Goal: Task Accomplishment & Management: Manage account settings

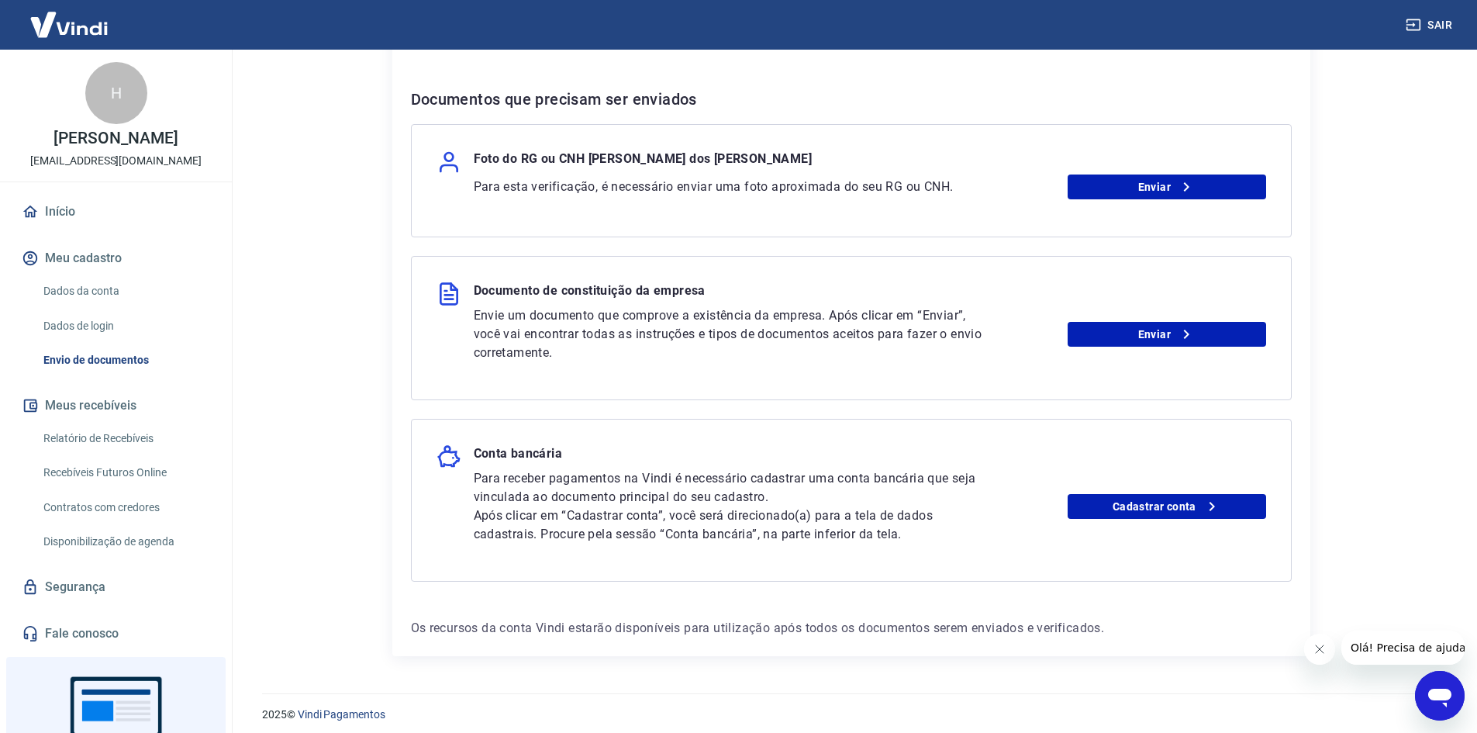
scroll to position [298, 0]
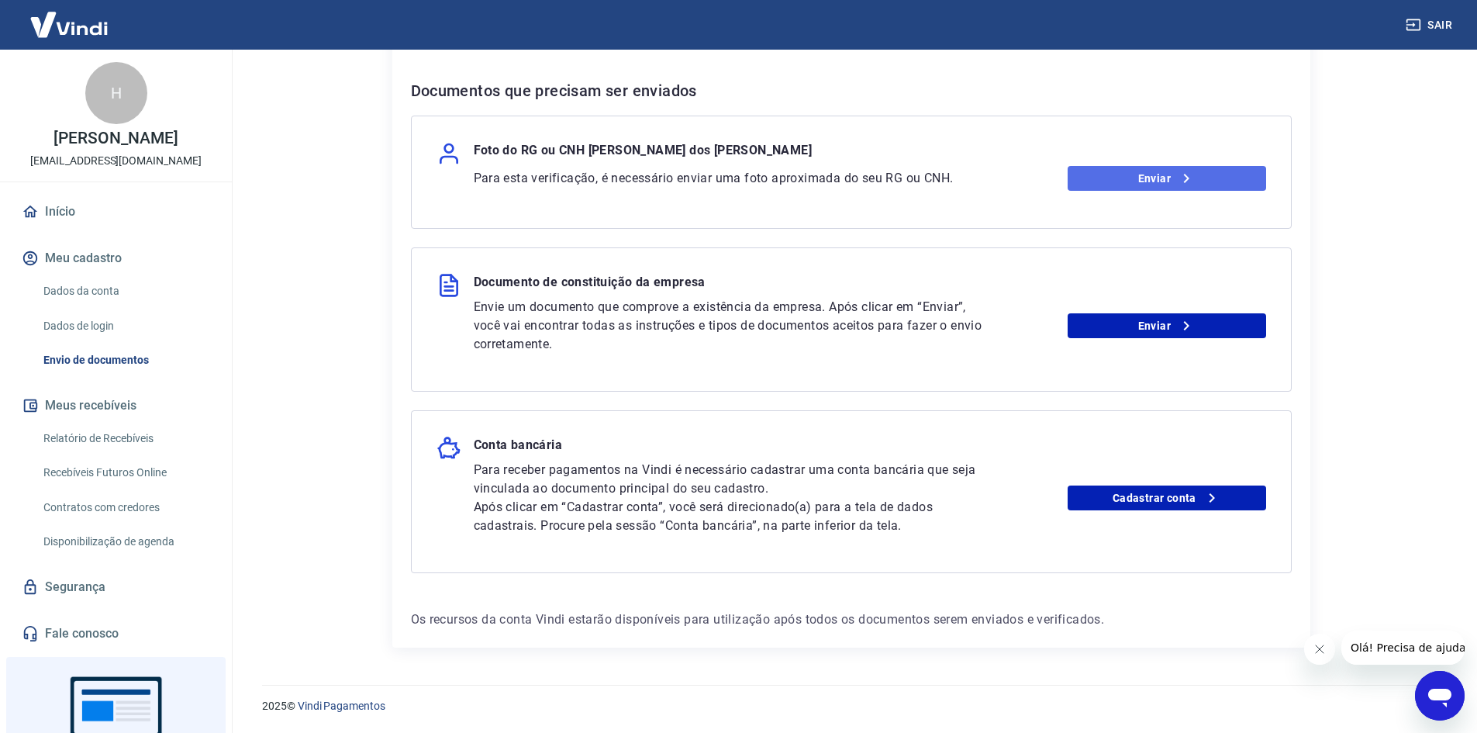
click at [1175, 171] on link "Enviar" at bounding box center [1167, 178] width 198 height 25
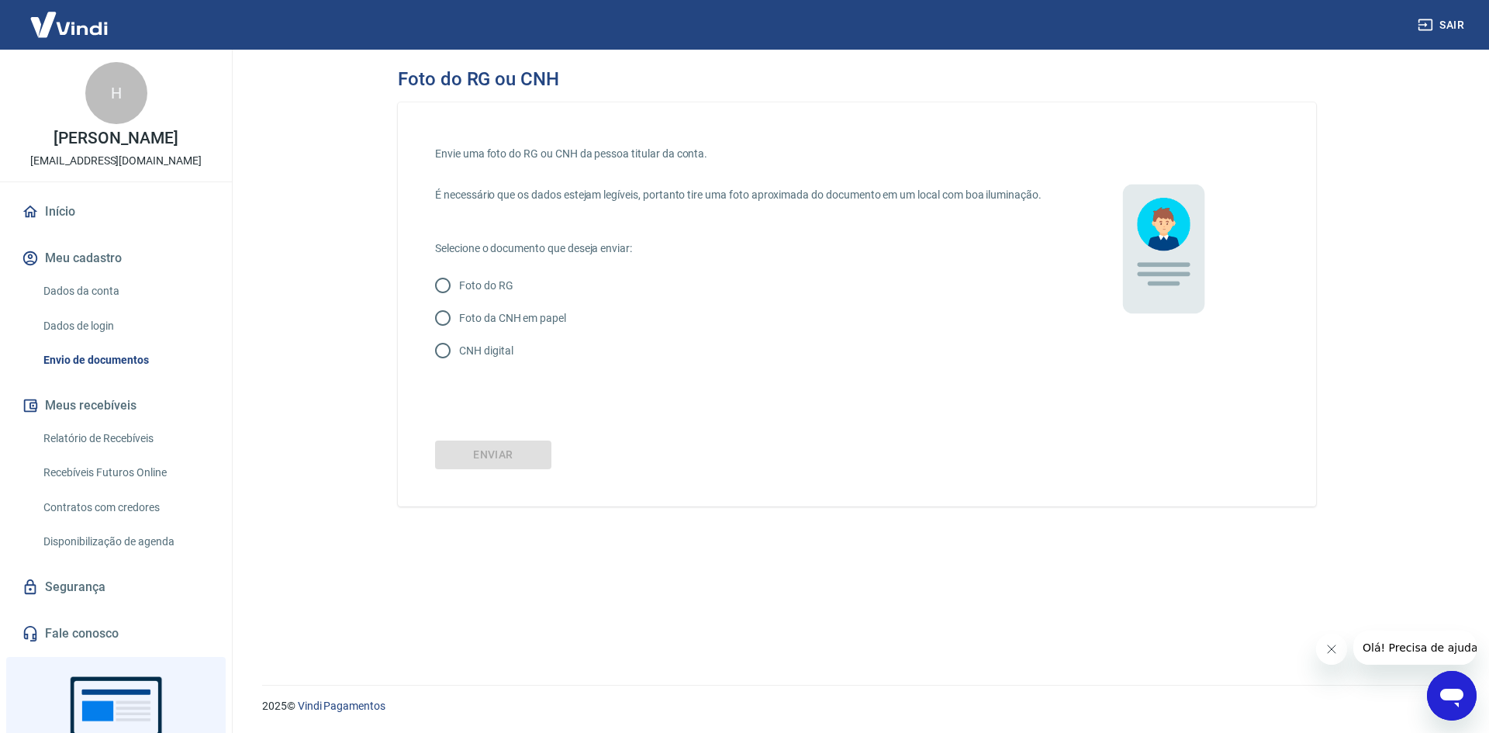
click at [481, 294] on p "Foto do RG" at bounding box center [486, 286] width 54 height 16
click at [459, 302] on input "Foto do RG" at bounding box center [442, 285] width 33 height 33
radio input "true"
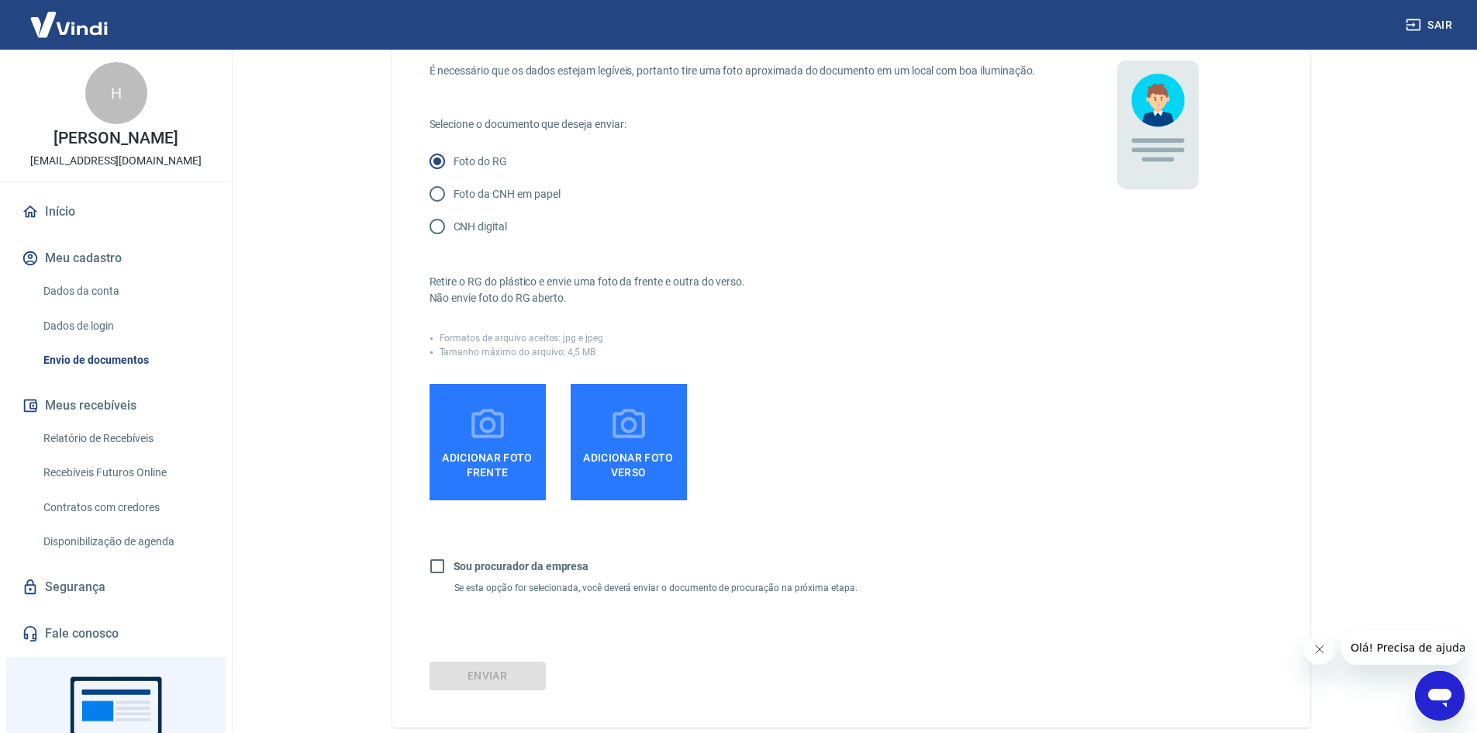
scroll to position [155, 0]
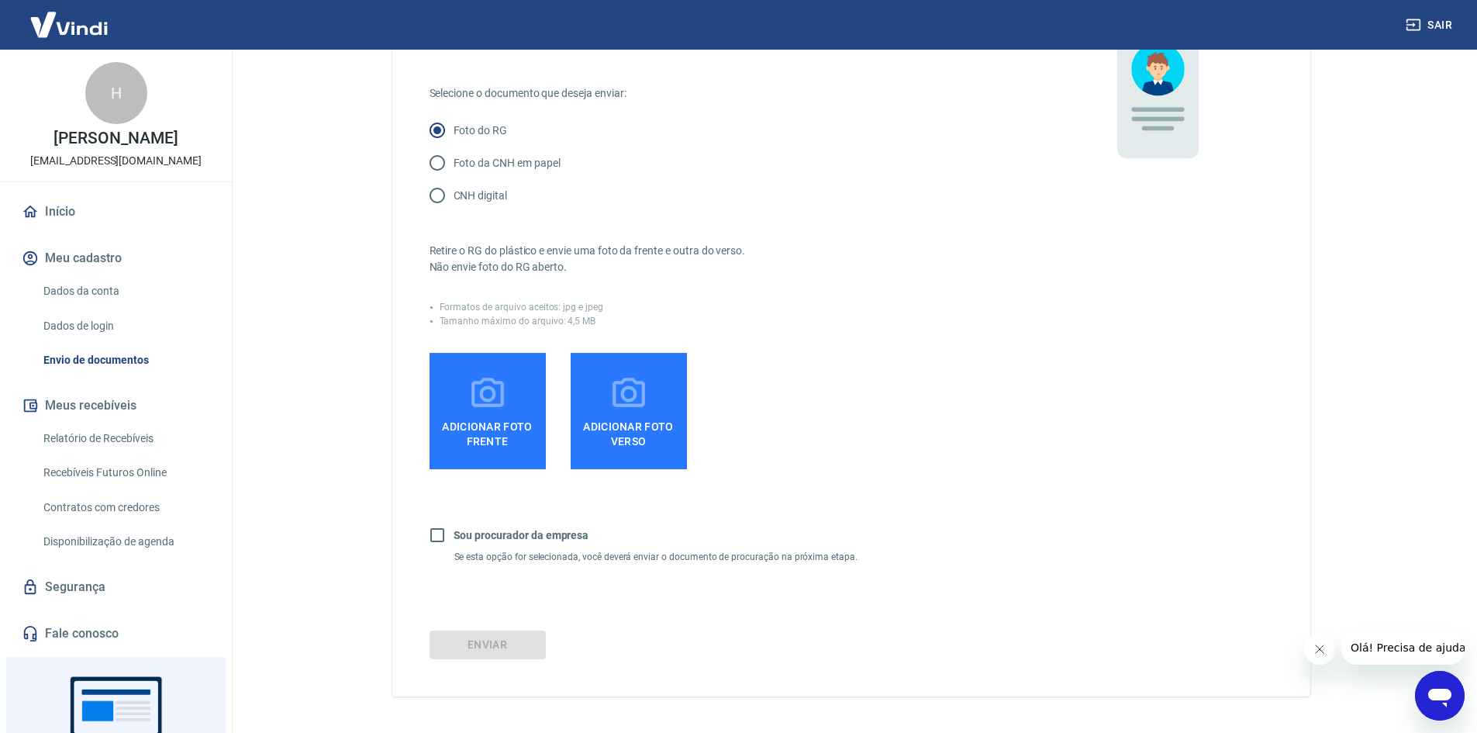
click at [506, 438] on span "Adicionar foto frente" at bounding box center [488, 430] width 104 height 35
click at [0, 0] on input "Adicionar foto frente" at bounding box center [0, 0] width 0 height 0
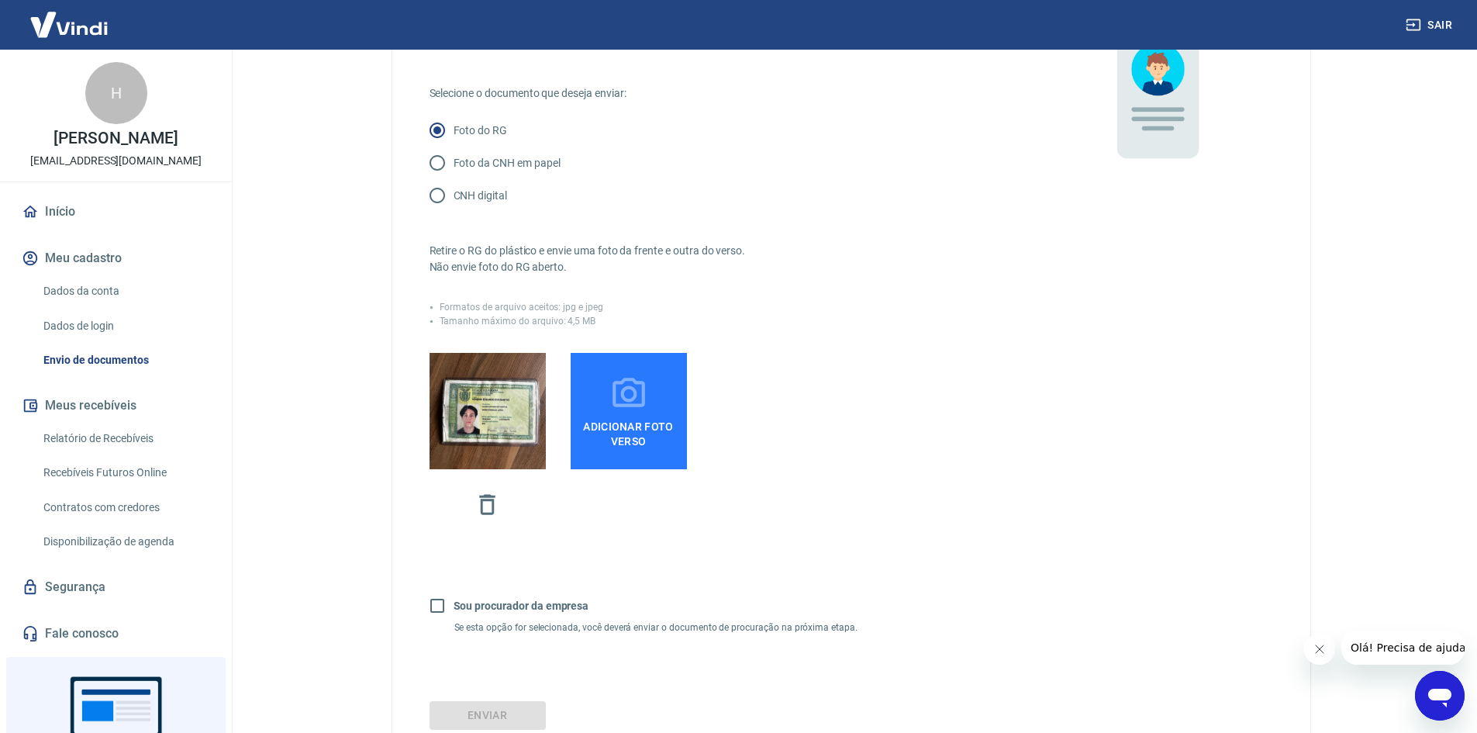
click at [638, 407] on icon at bounding box center [628, 392] width 33 height 29
click at [0, 0] on input "Adicionar foto verso" at bounding box center [0, 0] width 0 height 0
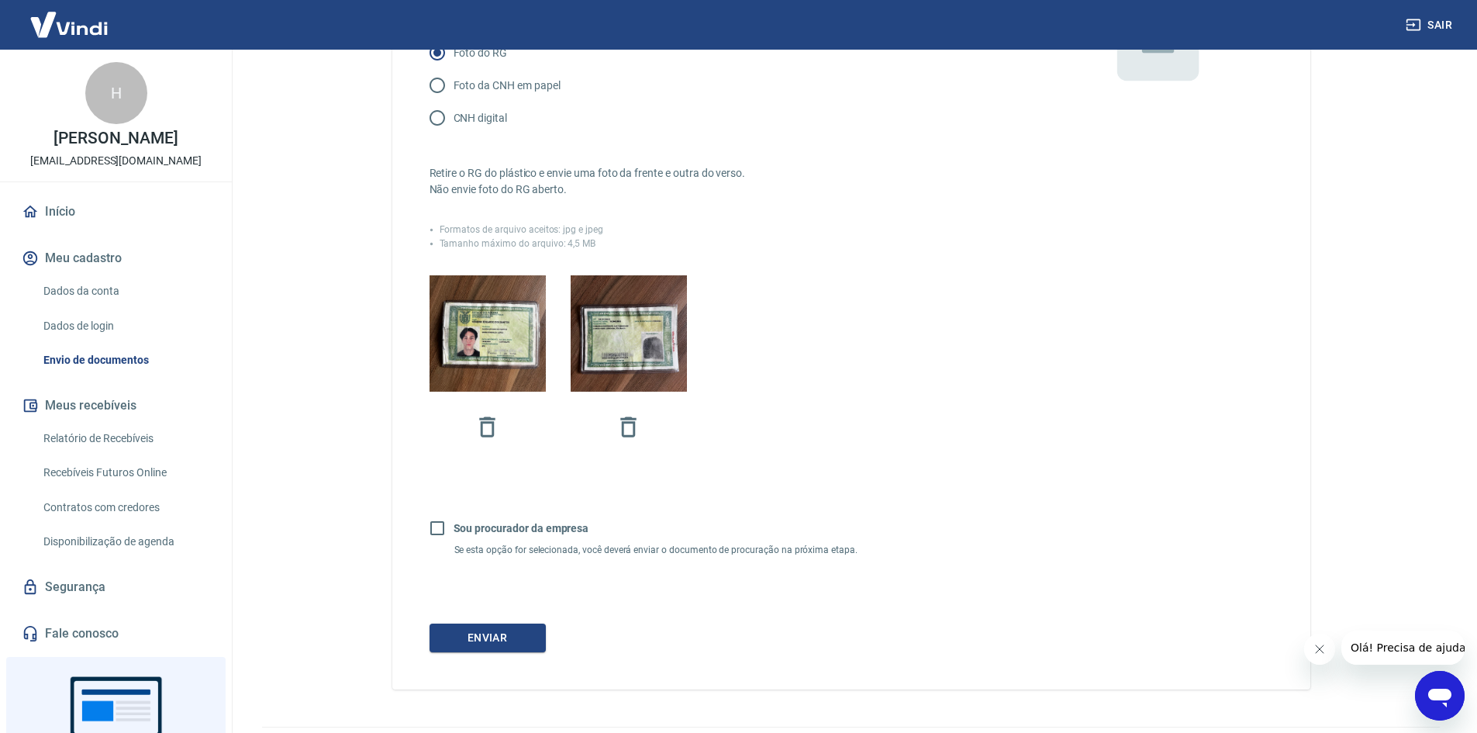
scroll to position [291, 0]
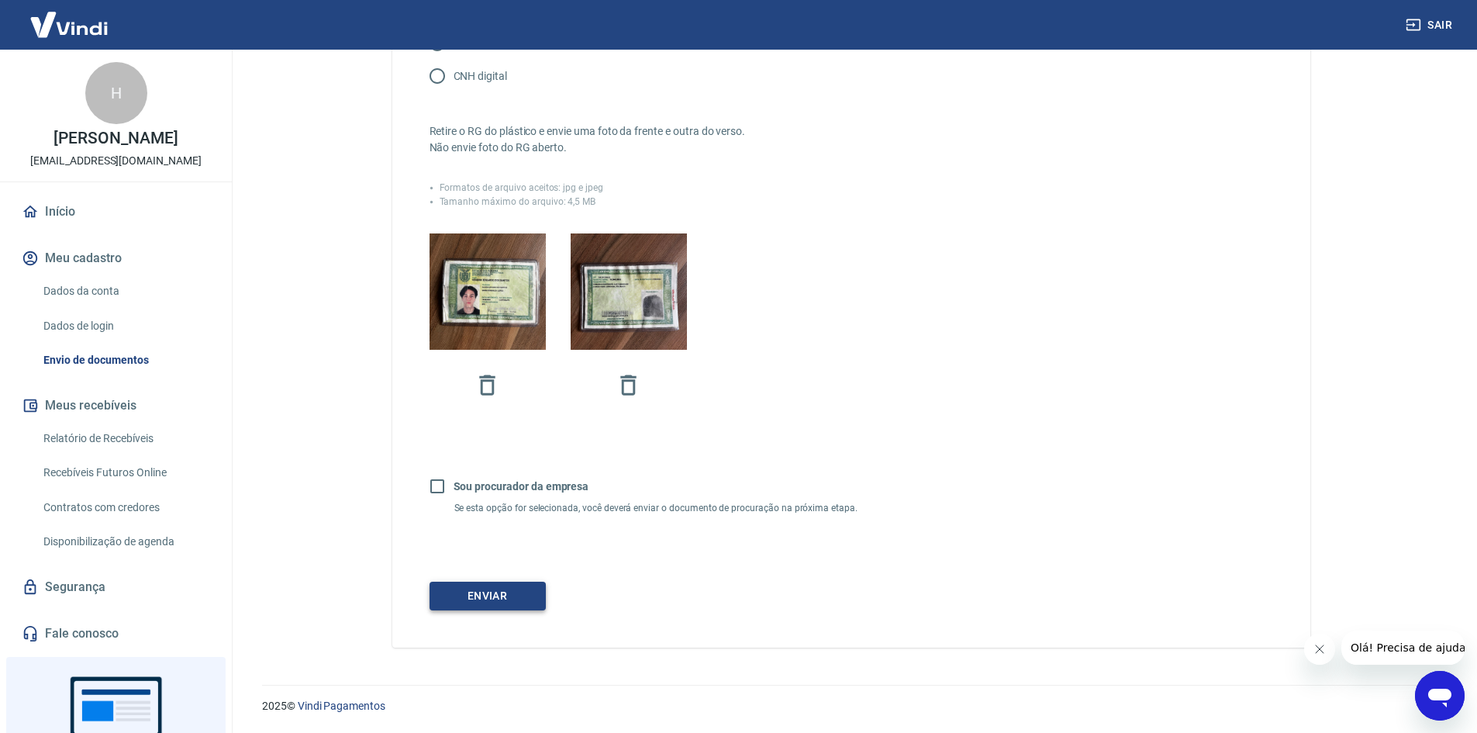
click at [503, 601] on button "Enviar" at bounding box center [488, 595] width 116 height 29
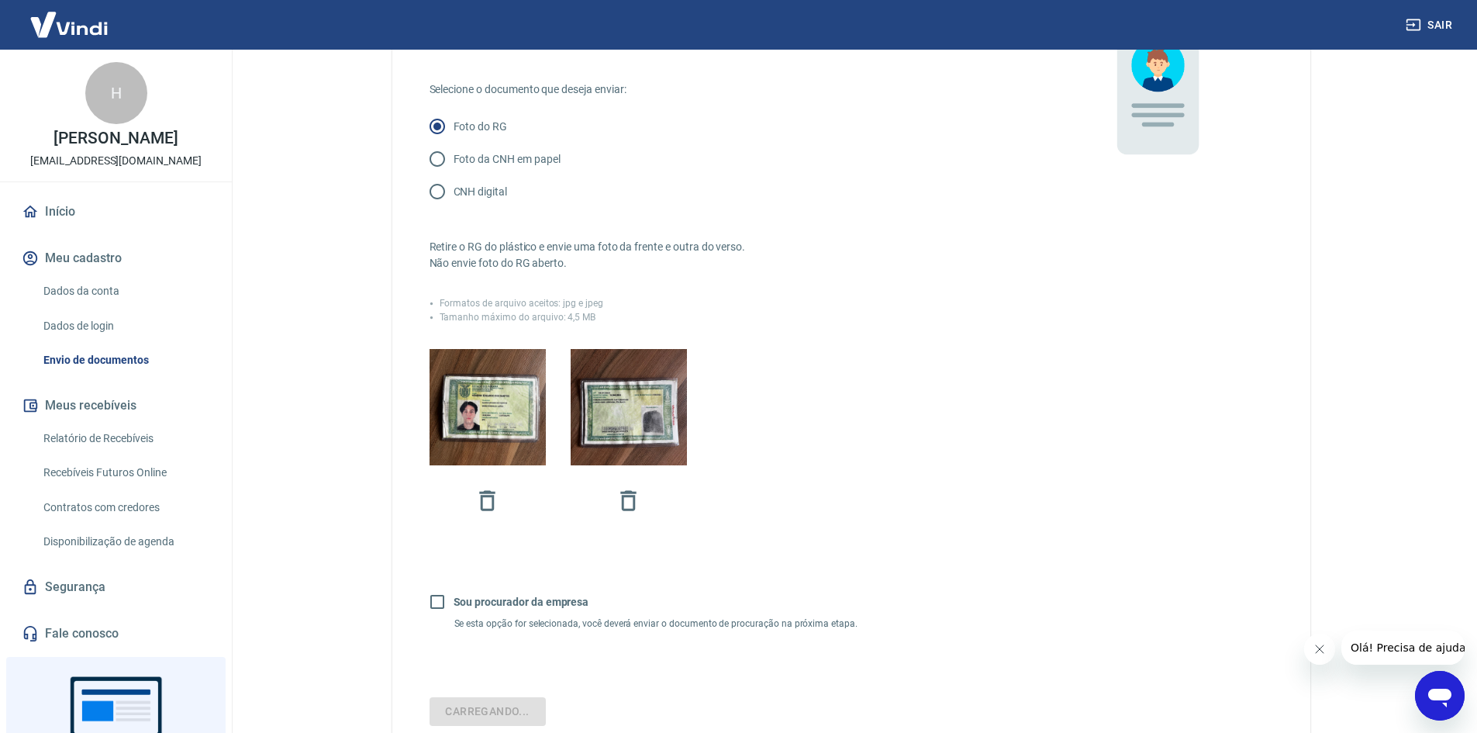
scroll to position [136, 0]
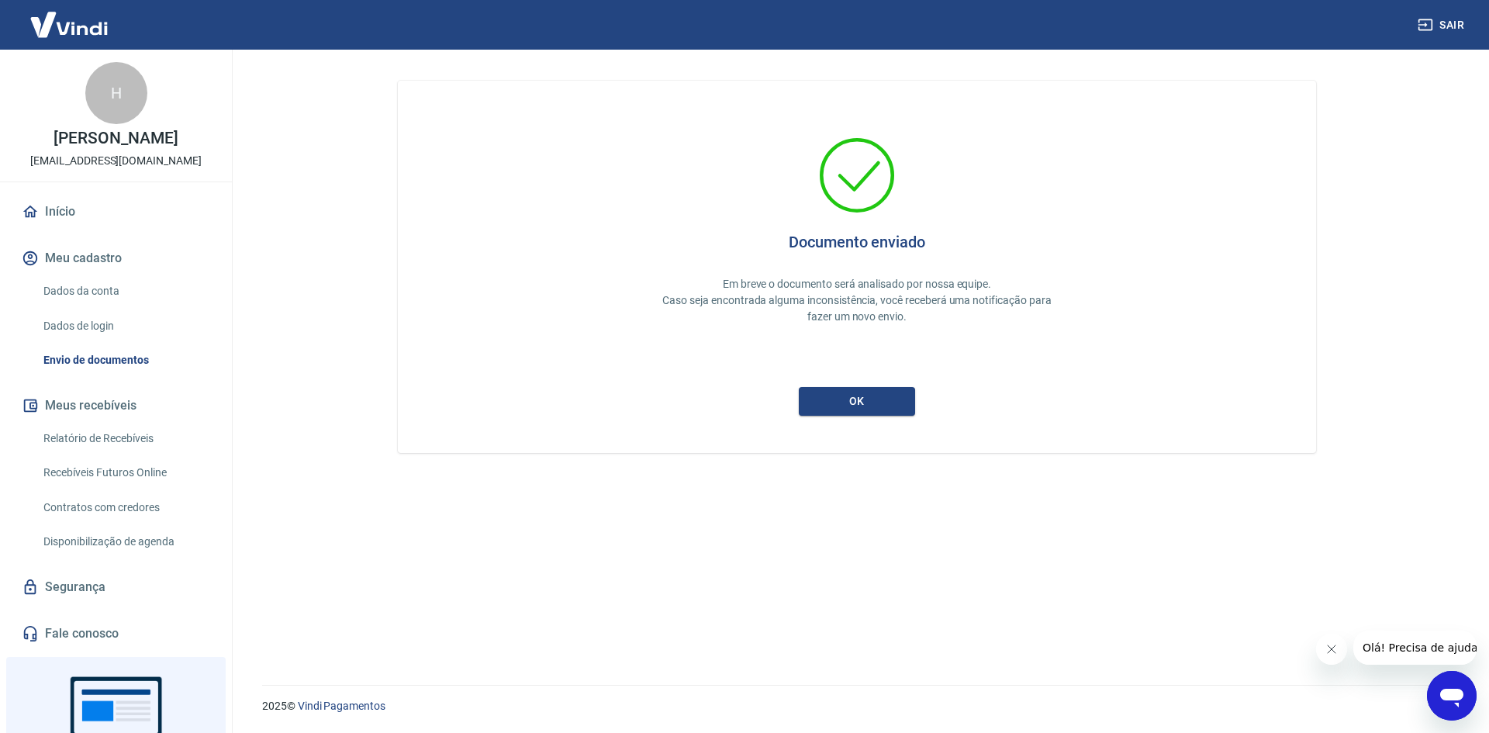
click at [868, 416] on div "Documento enviado Em breve o documento será analisado por nossa equipe. Caso se…" at bounding box center [857, 267] width 918 height 372
click at [866, 403] on button "ok" at bounding box center [857, 401] width 116 height 29
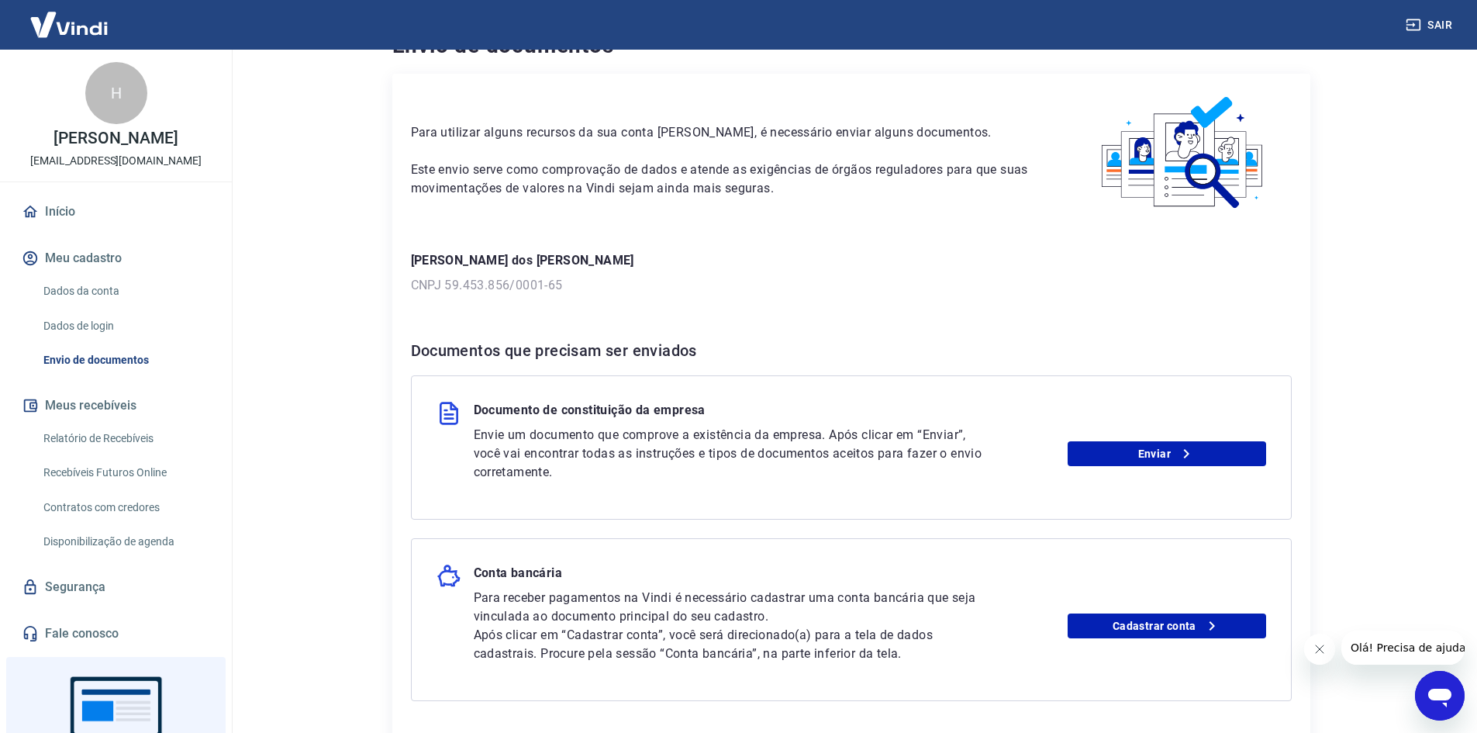
scroll to position [155, 0]
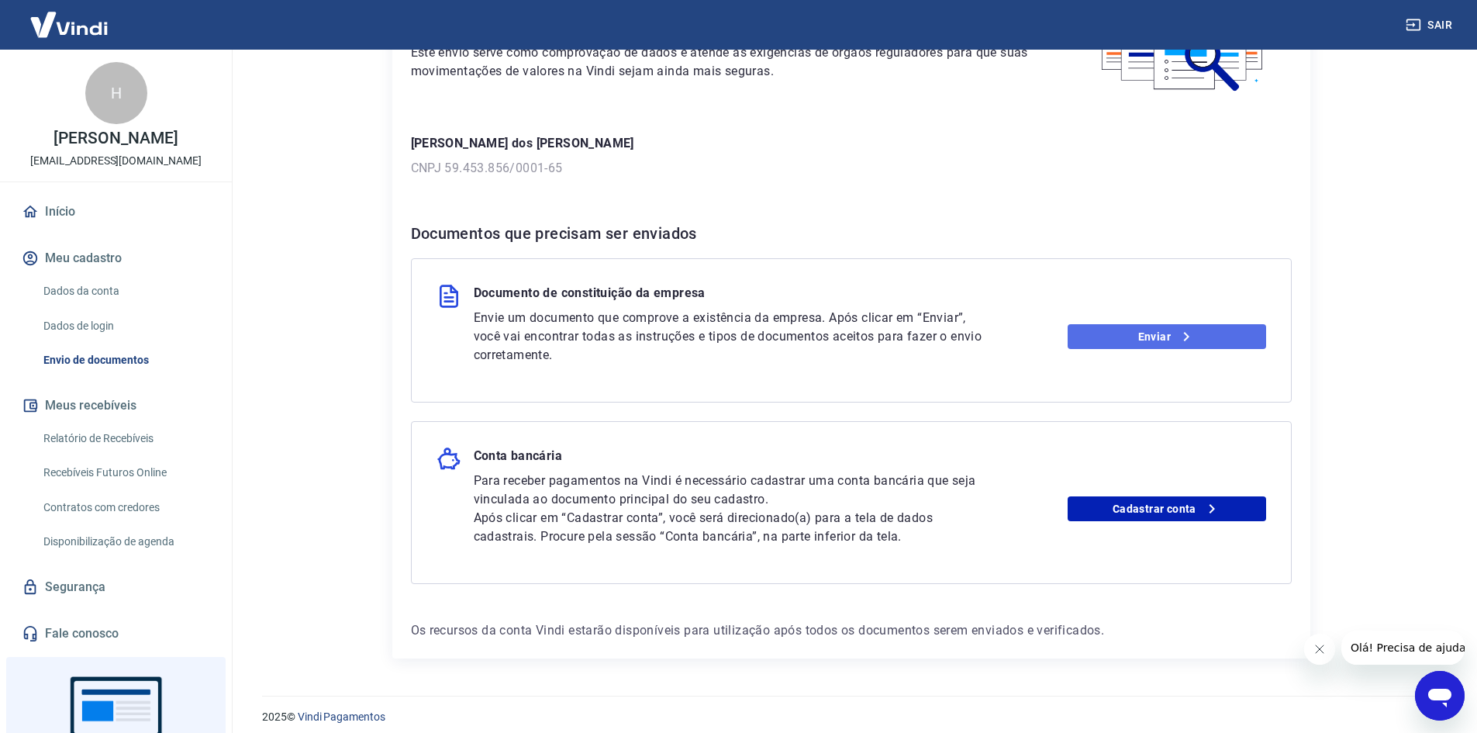
click at [1112, 329] on link "Enviar" at bounding box center [1167, 336] width 198 height 25
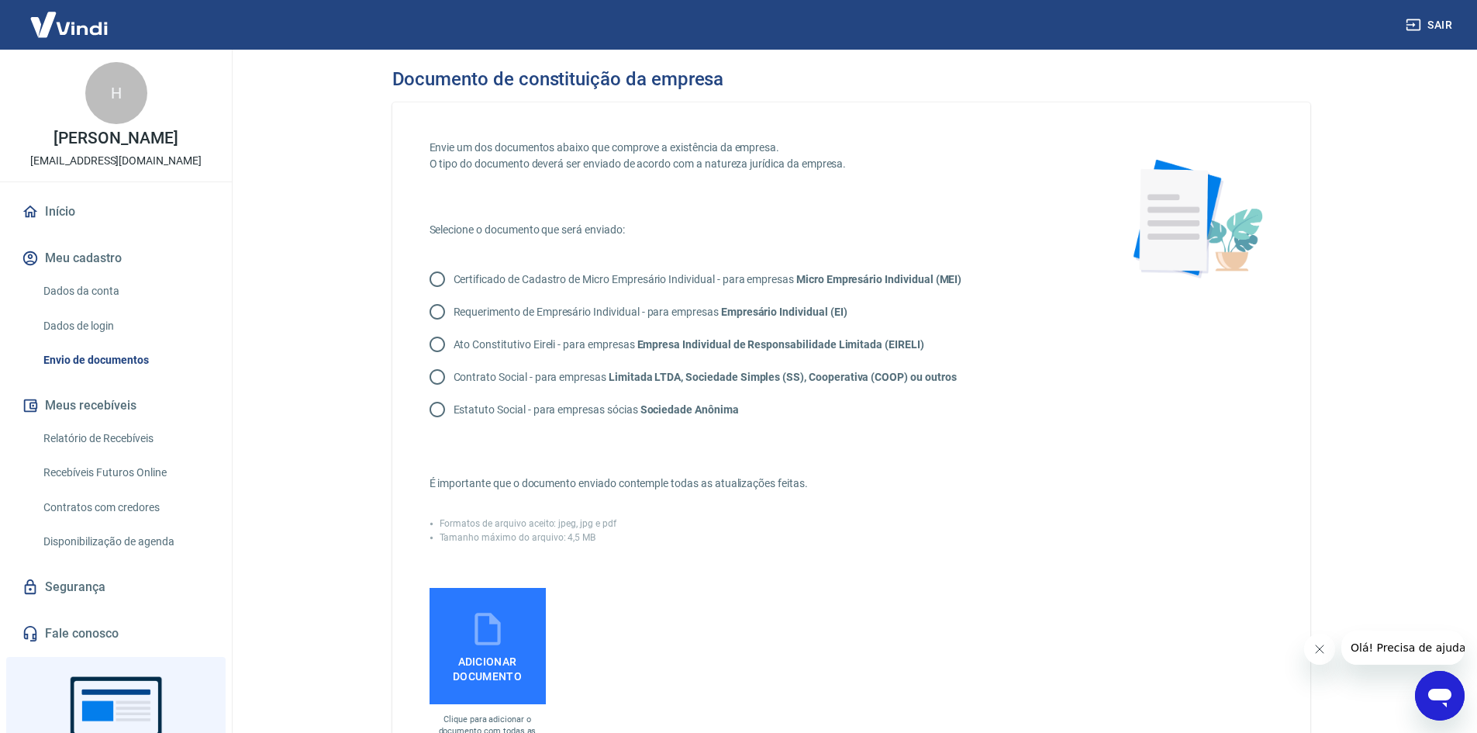
click at [643, 375] on strong "Limitada LTDA, Sociedade Simples (SS), Cooperativa (COOP) ou outros" at bounding box center [783, 377] width 348 height 12
click at [454, 375] on input "Contrato Social - para empresas Limitada LTDA, Sociedade Simples (SS), Cooperat…" at bounding box center [437, 377] width 33 height 33
radio input "true"
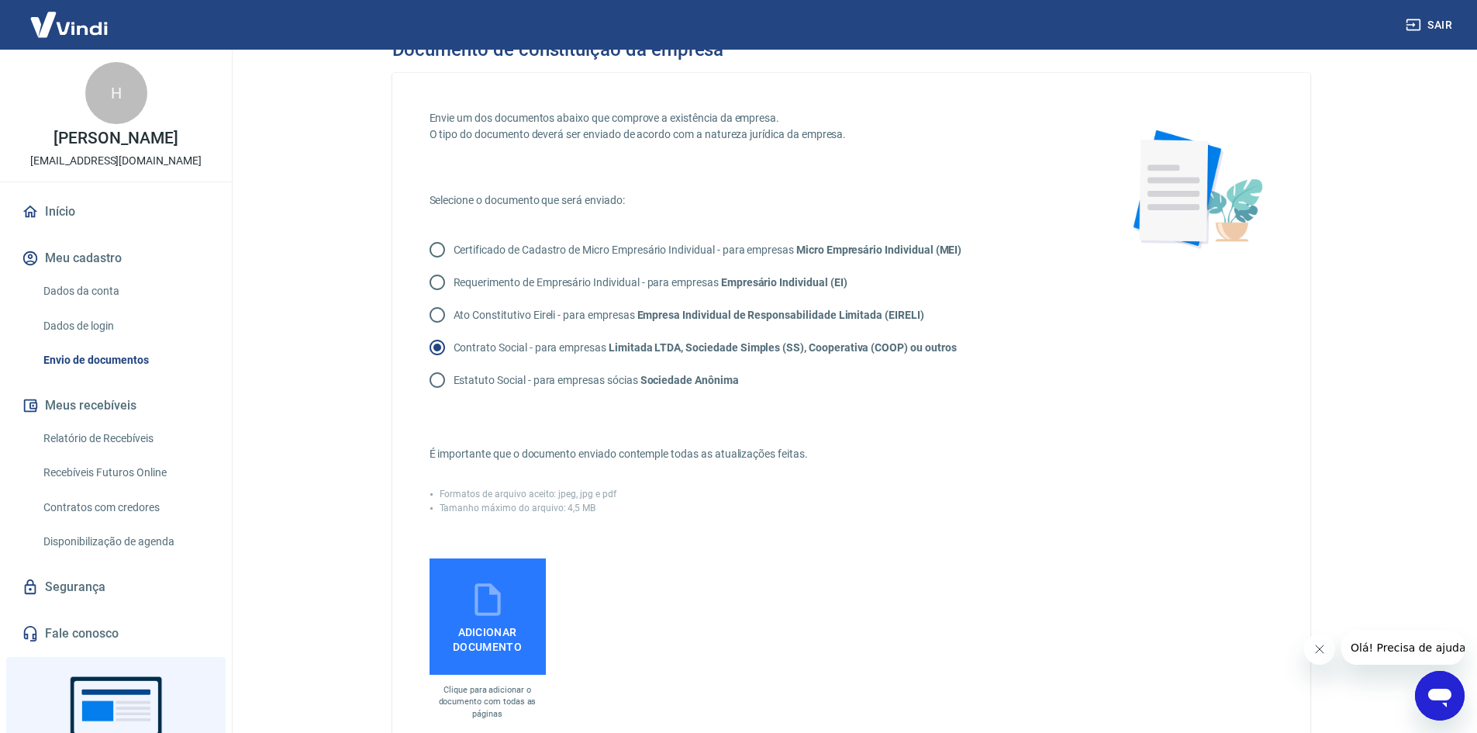
scroll to position [155, 0]
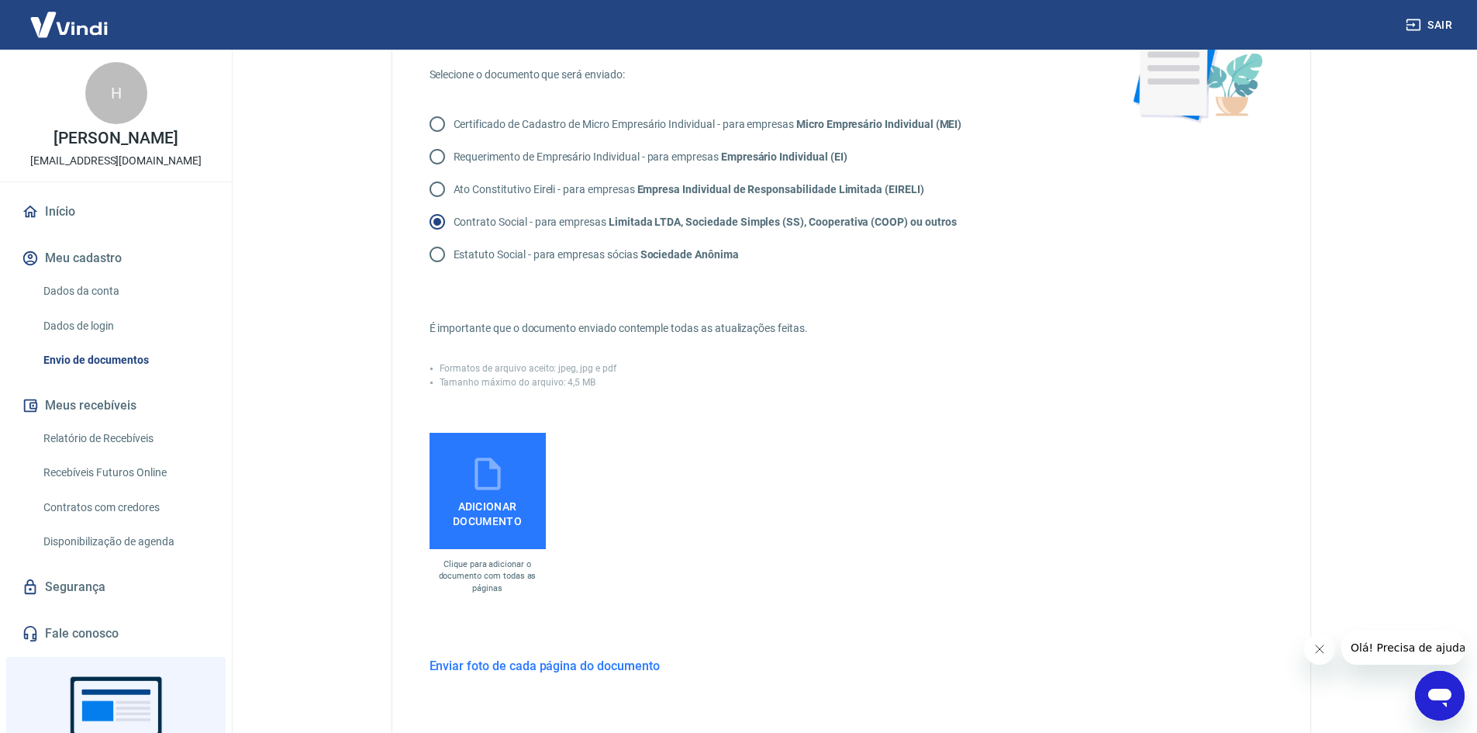
click at [492, 477] on icon at bounding box center [487, 473] width 39 height 39
click at [0, 0] on input "Adicionar documento" at bounding box center [0, 0] width 0 height 0
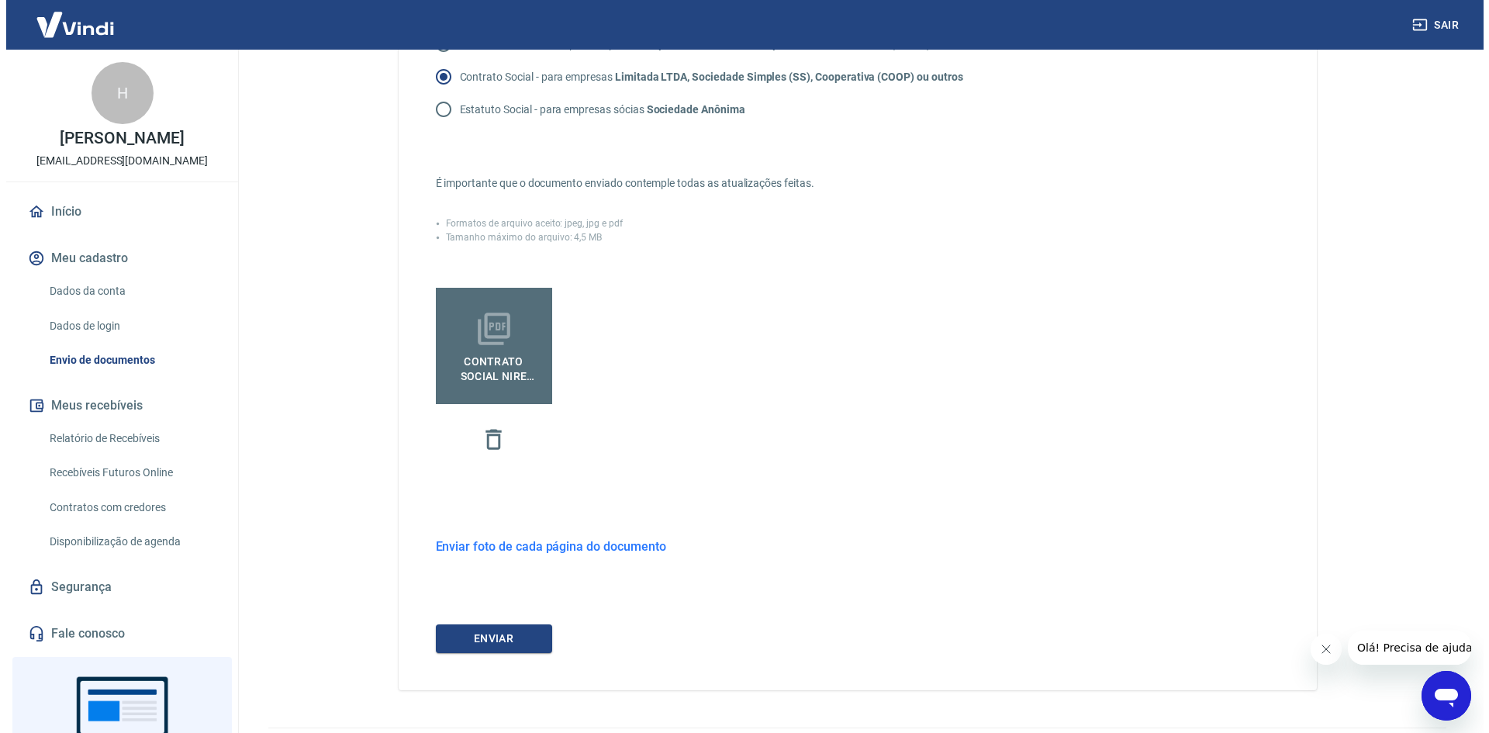
scroll to position [310, 0]
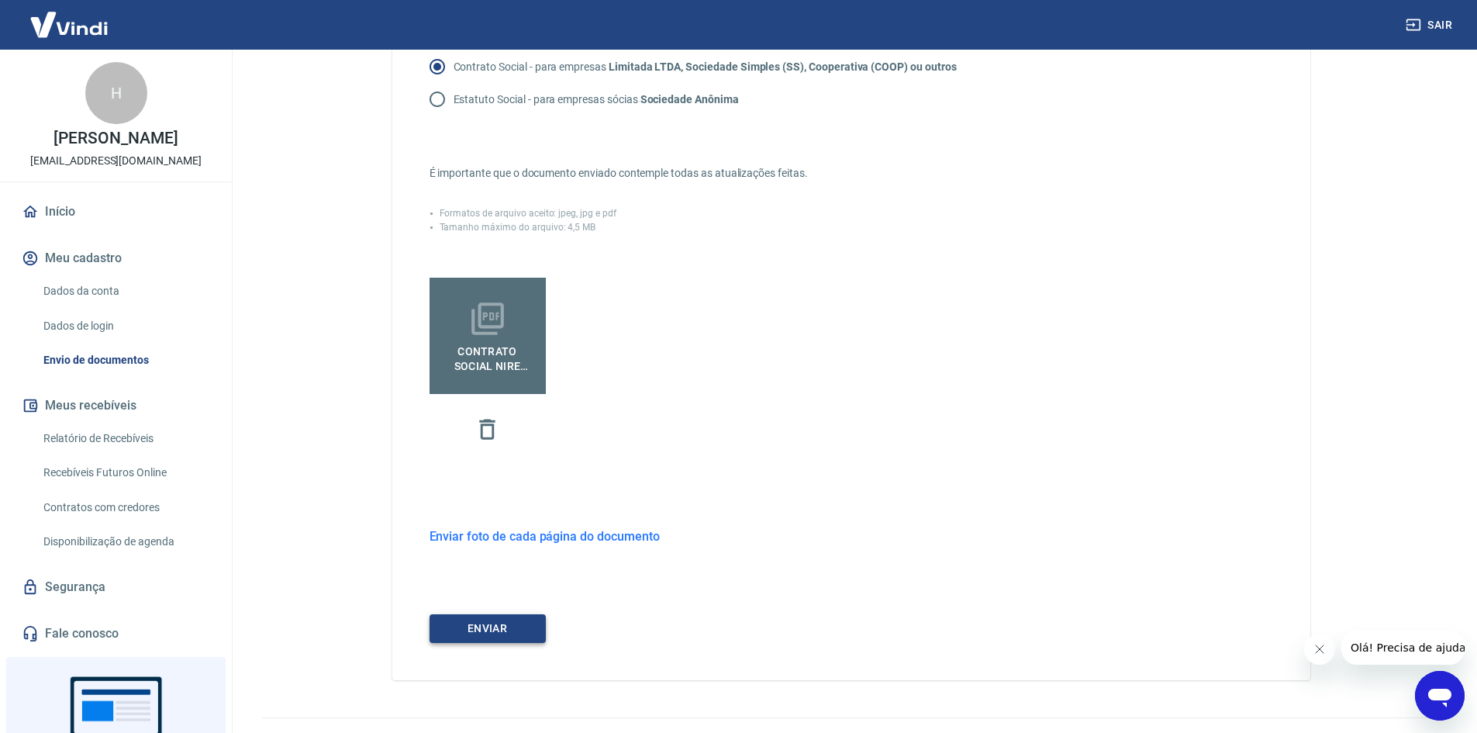
click at [502, 630] on button "ENVIAR" at bounding box center [488, 628] width 116 height 29
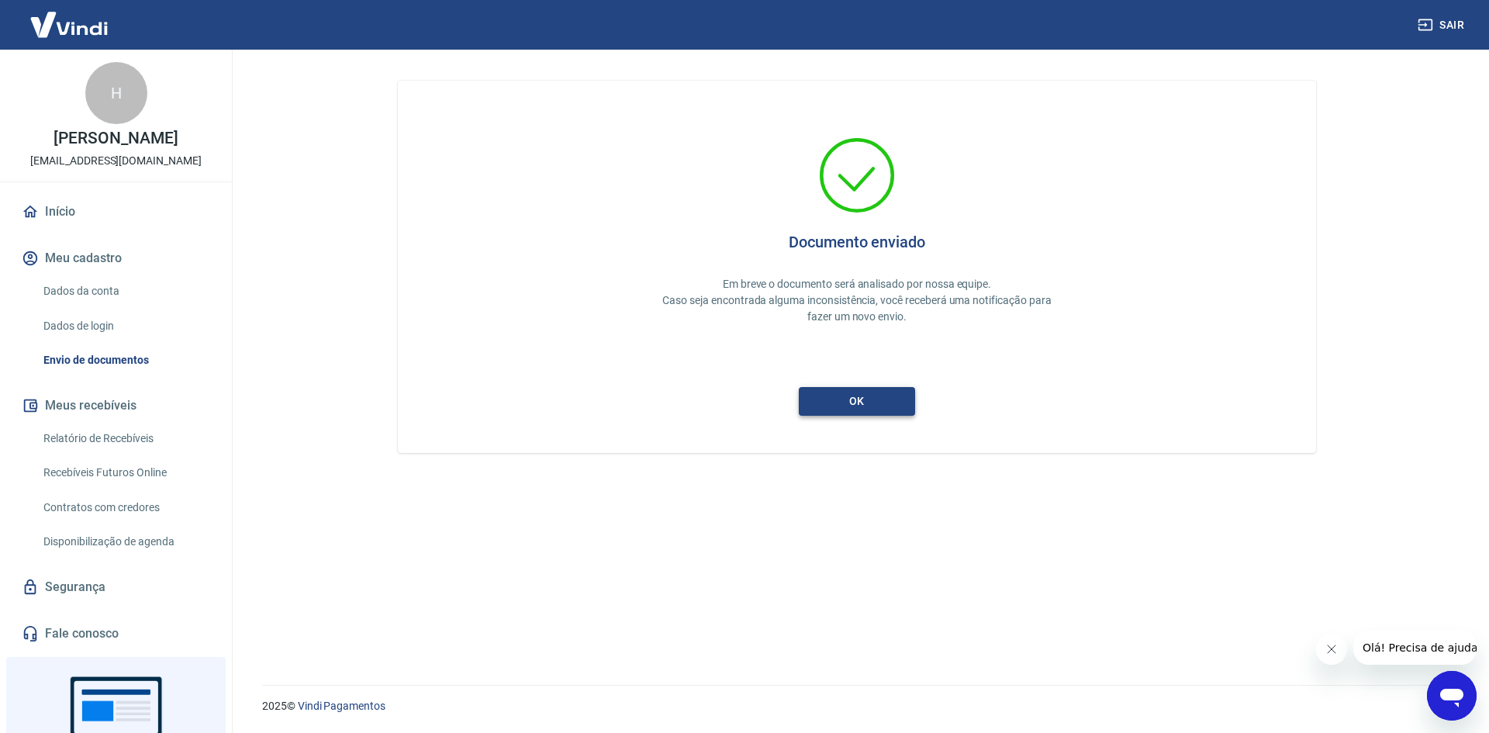
click at [872, 400] on button "ok" at bounding box center [857, 401] width 116 height 29
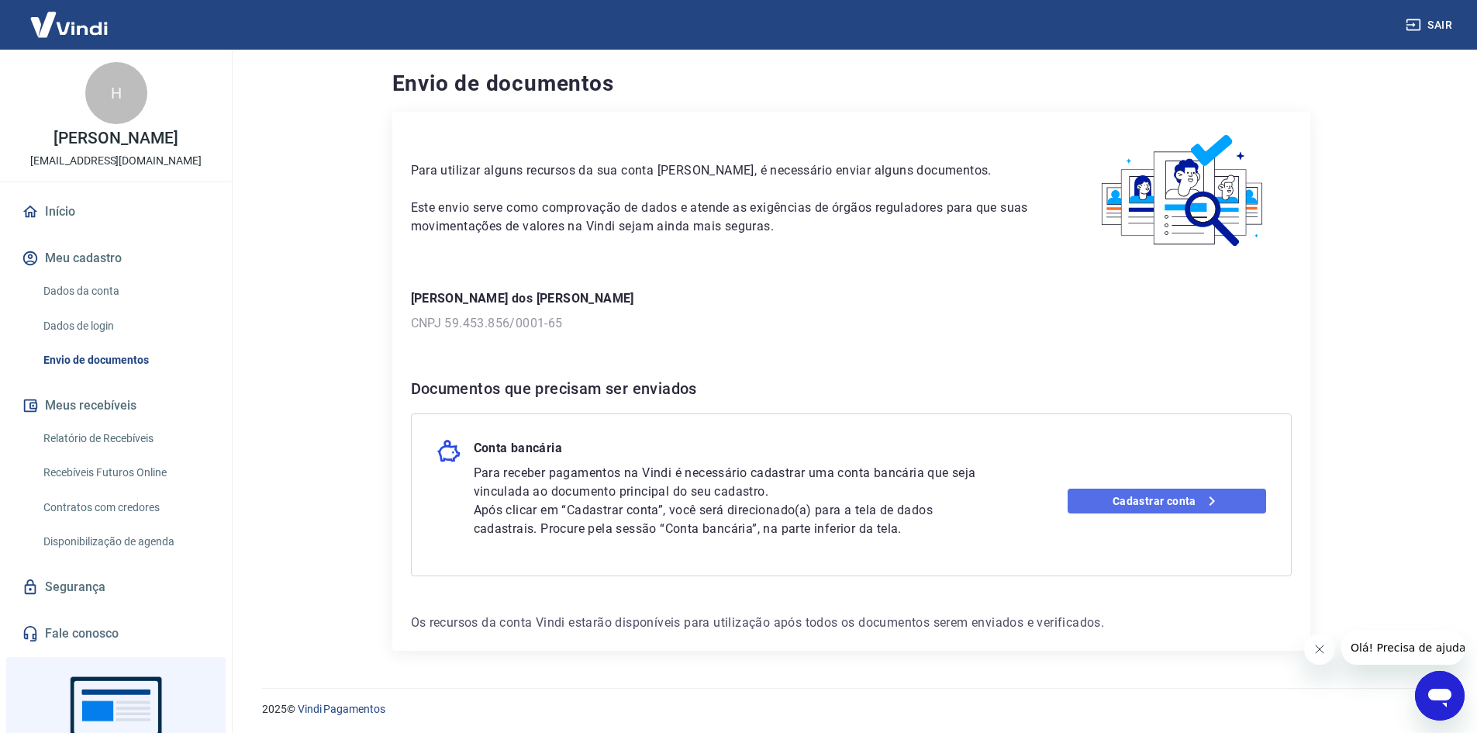
click at [1182, 505] on link "Cadastrar conta" at bounding box center [1167, 500] width 198 height 25
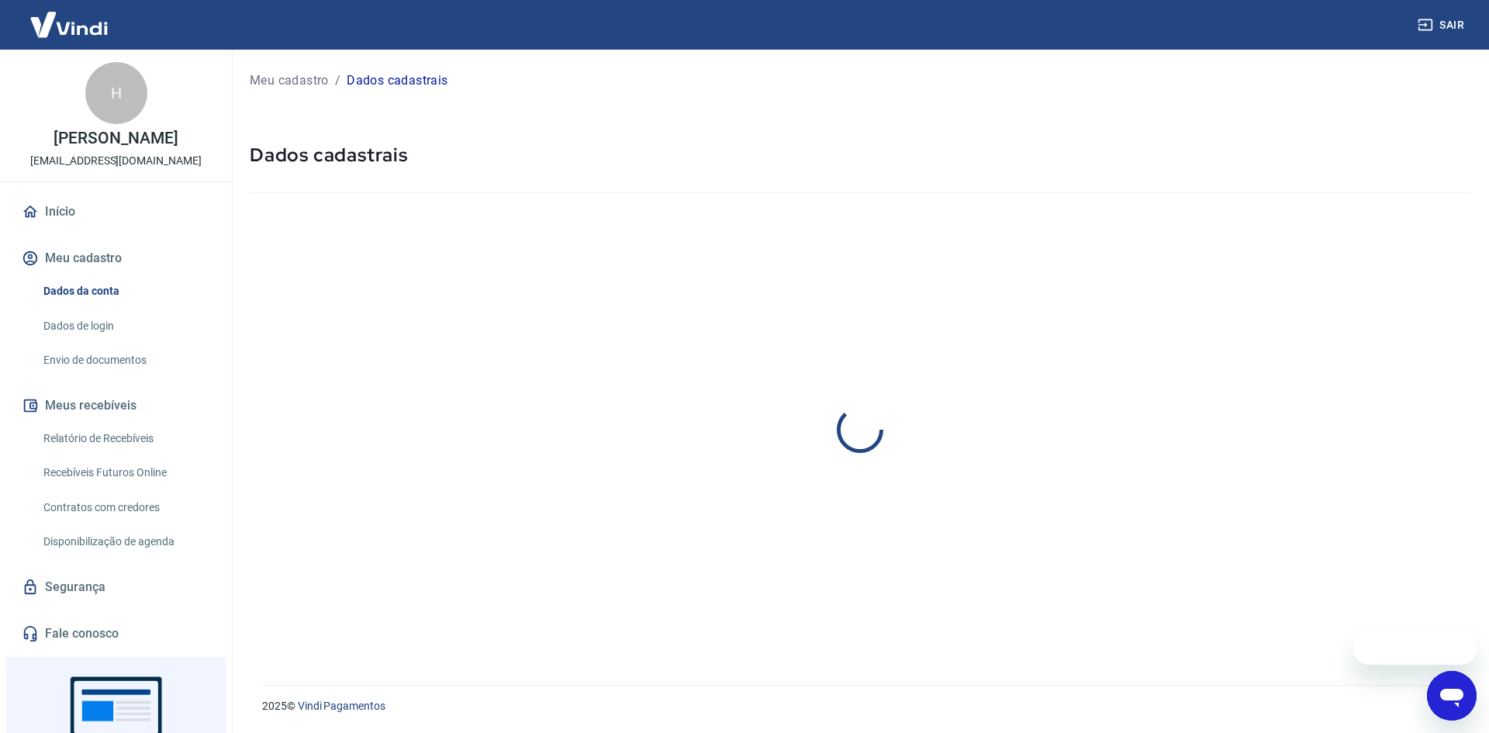
select select "PR"
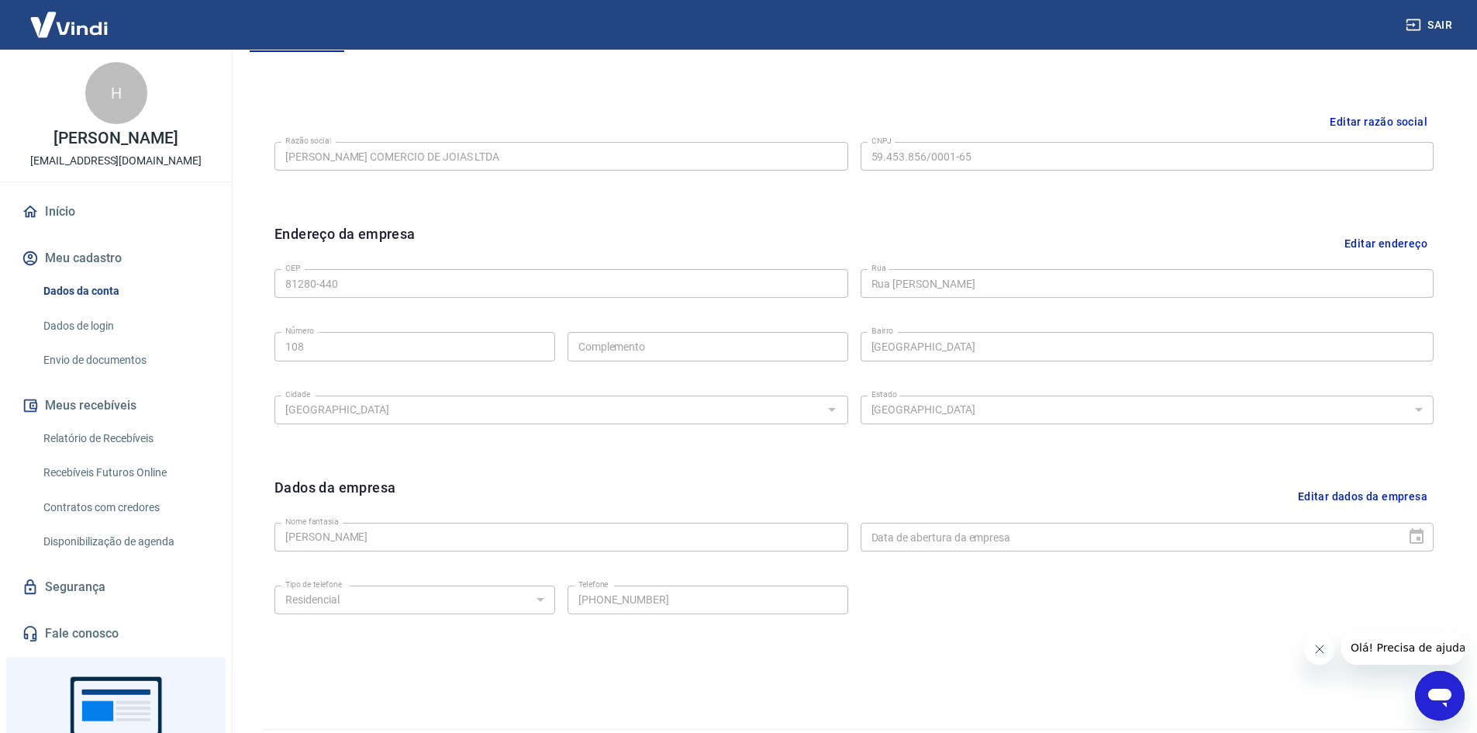
scroll to position [385, 0]
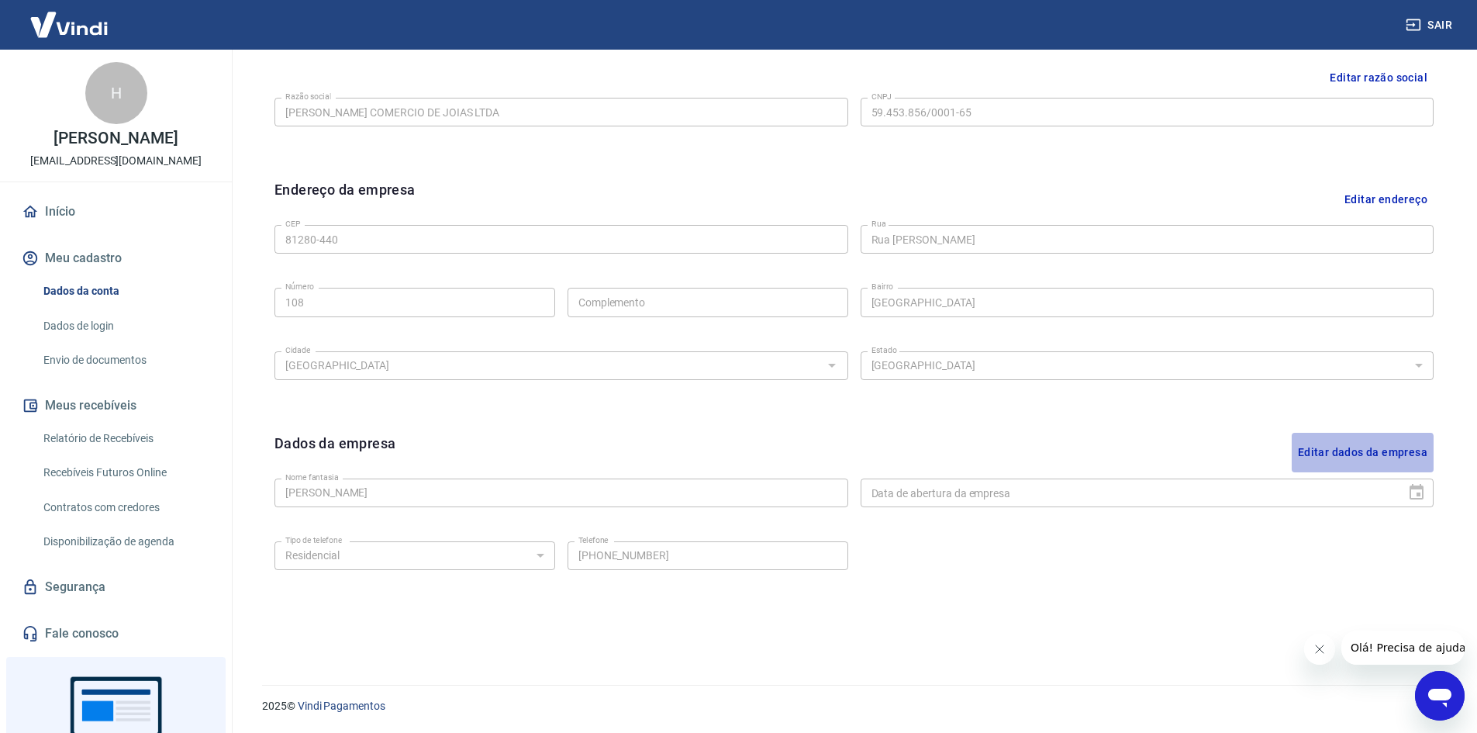
click at [1323, 454] on button "Editar dados da empresa" at bounding box center [1363, 453] width 142 height 40
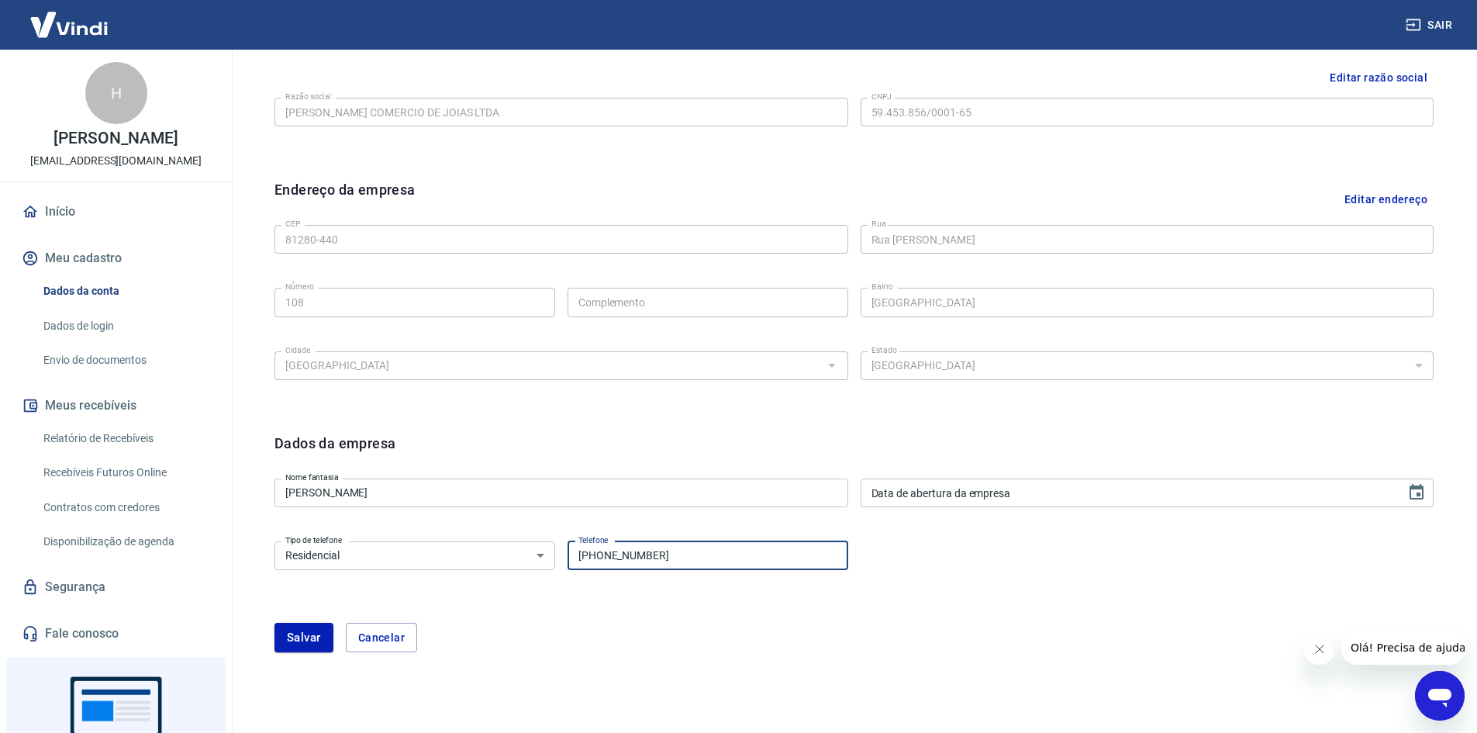
drag, startPoint x: 661, startPoint y: 557, endPoint x: 620, endPoint y: 568, distance: 41.6
click at [620, 568] on input "[PHONE_NUMBER]" at bounding box center [708, 555] width 281 height 29
click at [512, 566] on select "Residencial Comercial" at bounding box center [414, 555] width 281 height 29
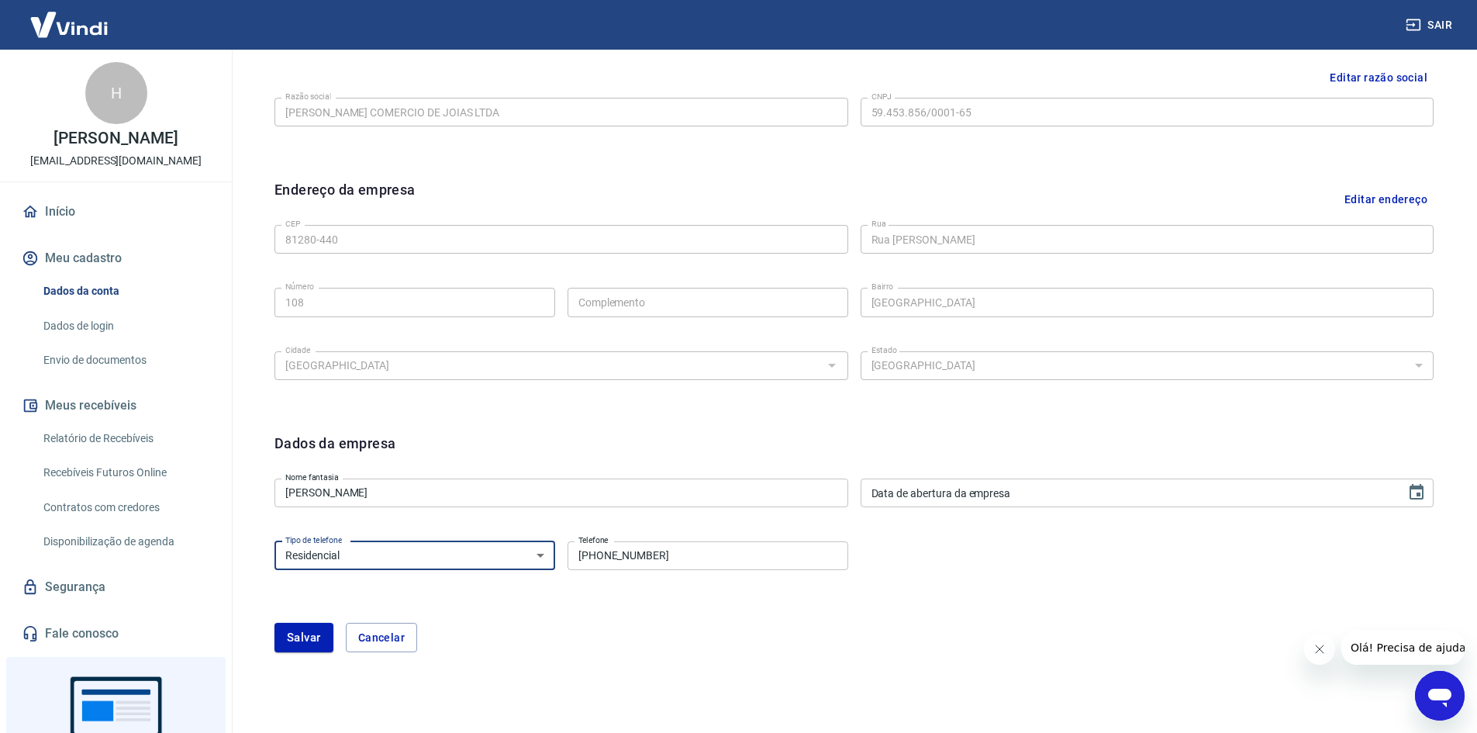
select select "business"
click at [274, 541] on select "Residencial Comercial" at bounding box center [414, 555] width 281 height 29
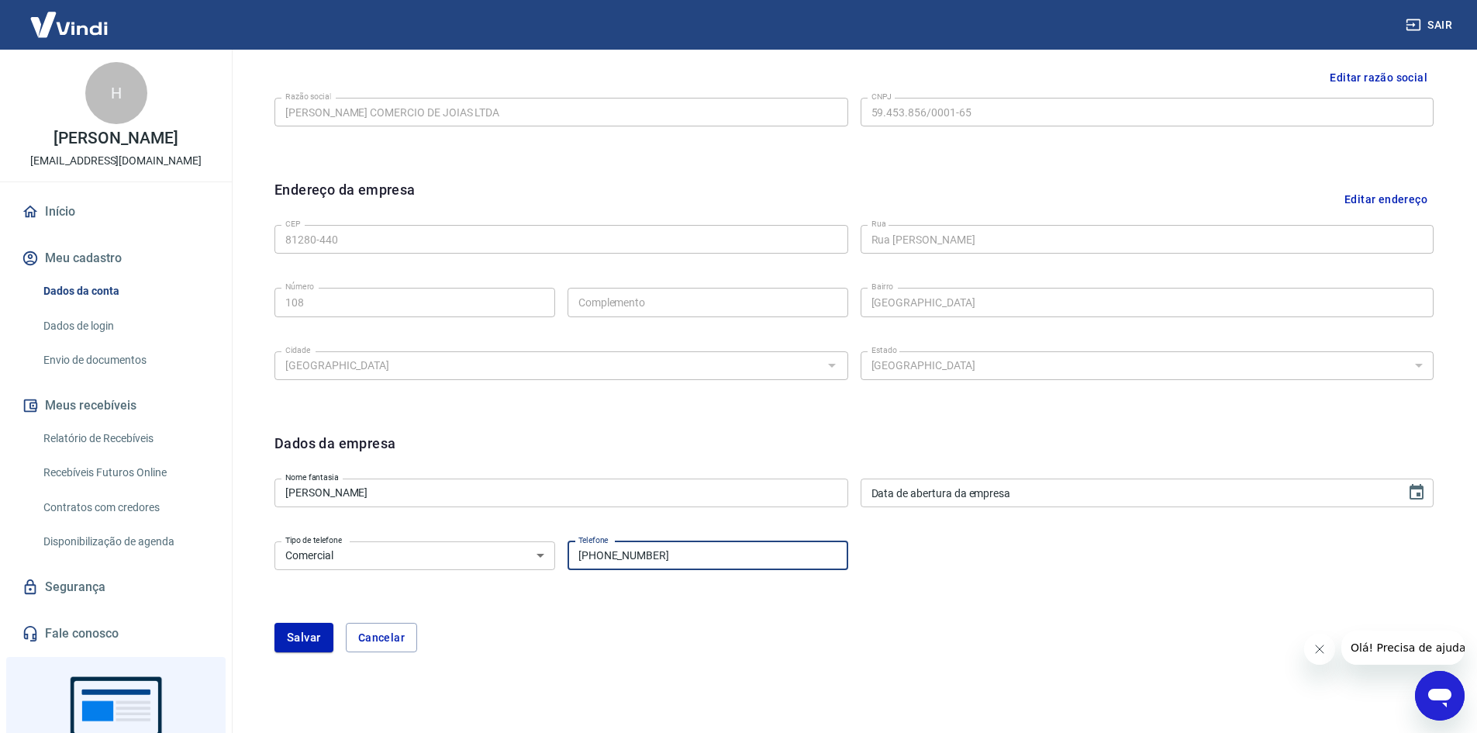
type input "[PHONE_NUMBER]"
click at [662, 575] on div "Tipo de telefone Residencial Comercial Tipo de telefone Telefone [PHONE_NUMBER]…" at bounding box center [853, 566] width 1159 height 63
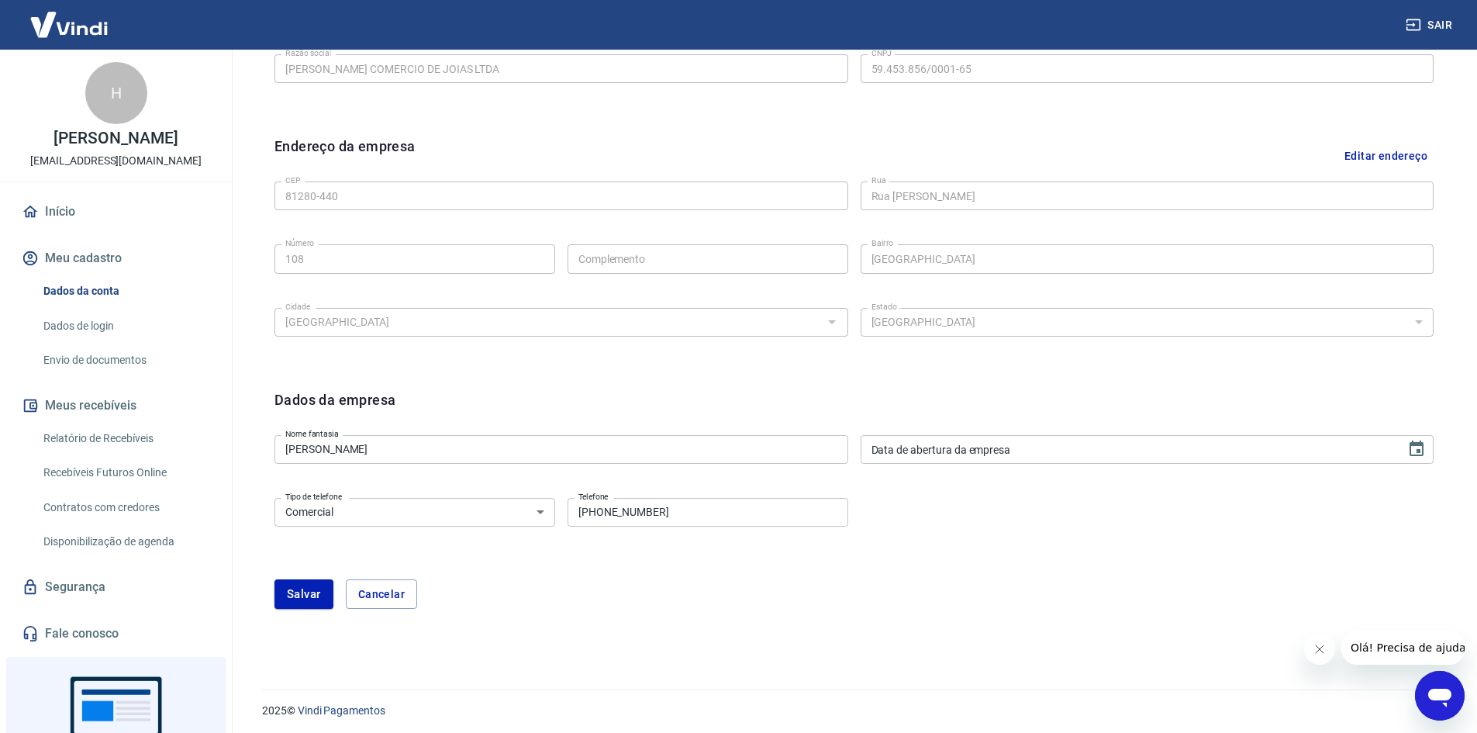
scroll to position [433, 0]
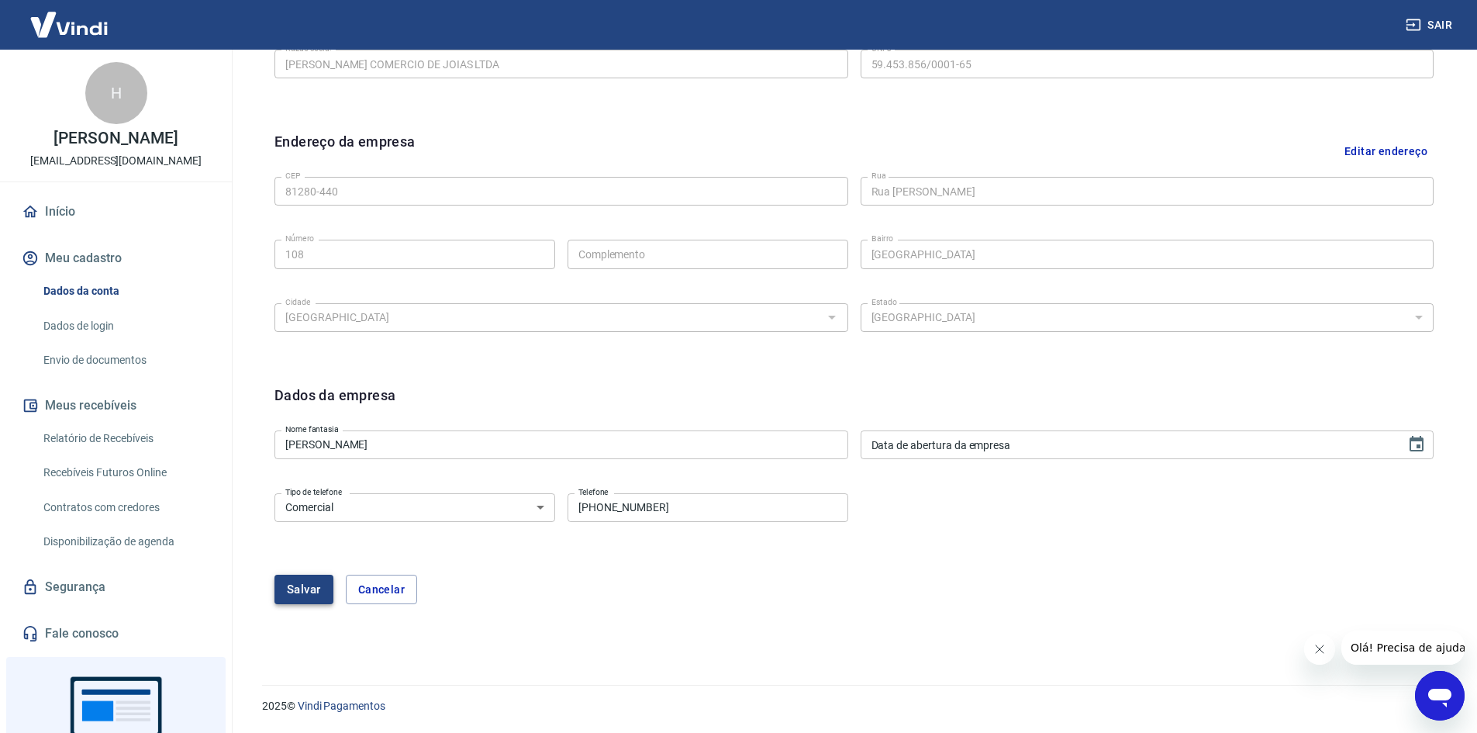
click at [298, 594] on button "Salvar" at bounding box center [303, 588] width 59 height 29
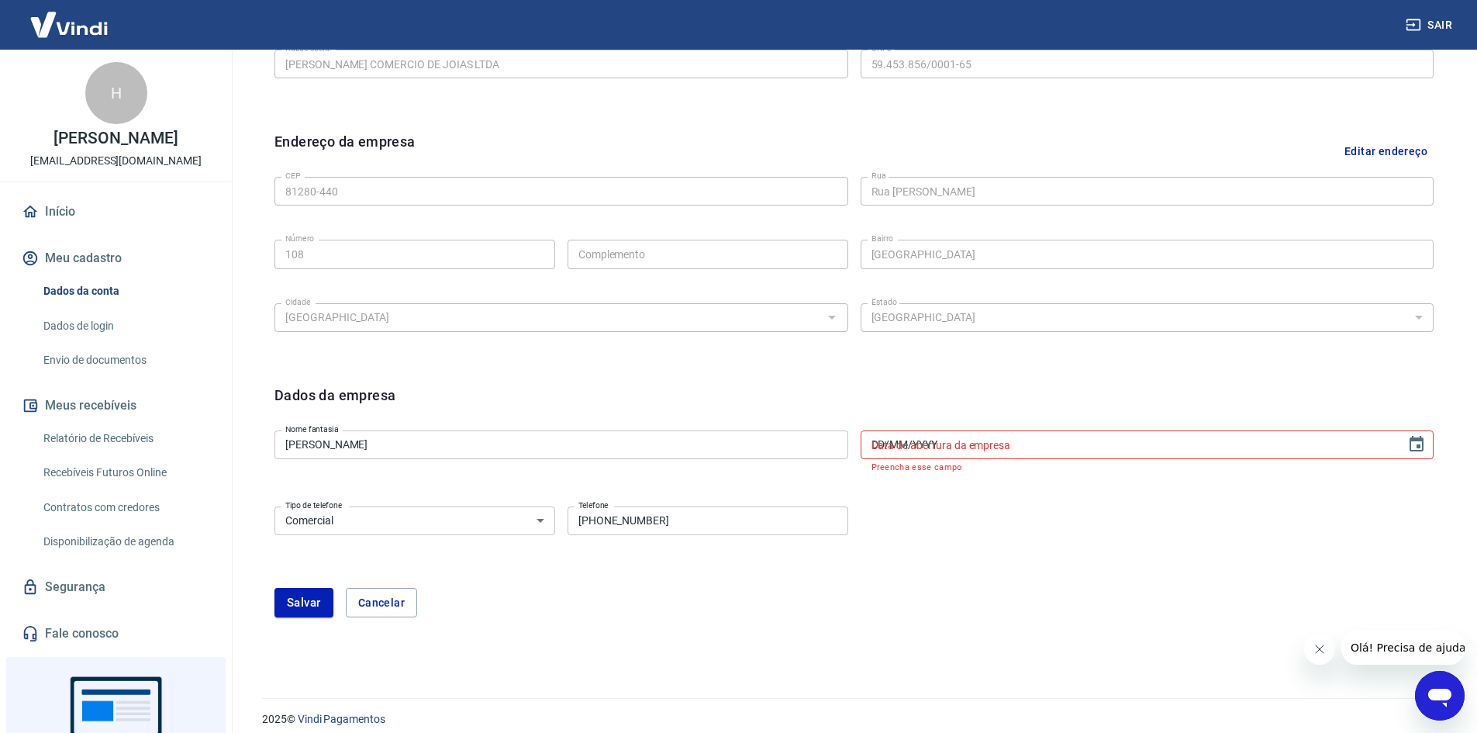
click at [933, 436] on div "Data de abertura da empresa DD/MM/YYYY Data de abertura da empresa Preencha ess…" at bounding box center [1148, 451] width 574 height 42
click at [957, 441] on input "DD/MM/YYYY" at bounding box center [1128, 444] width 535 height 29
click at [967, 444] on input "DD/MM/YYYY" at bounding box center [1128, 444] width 535 height 29
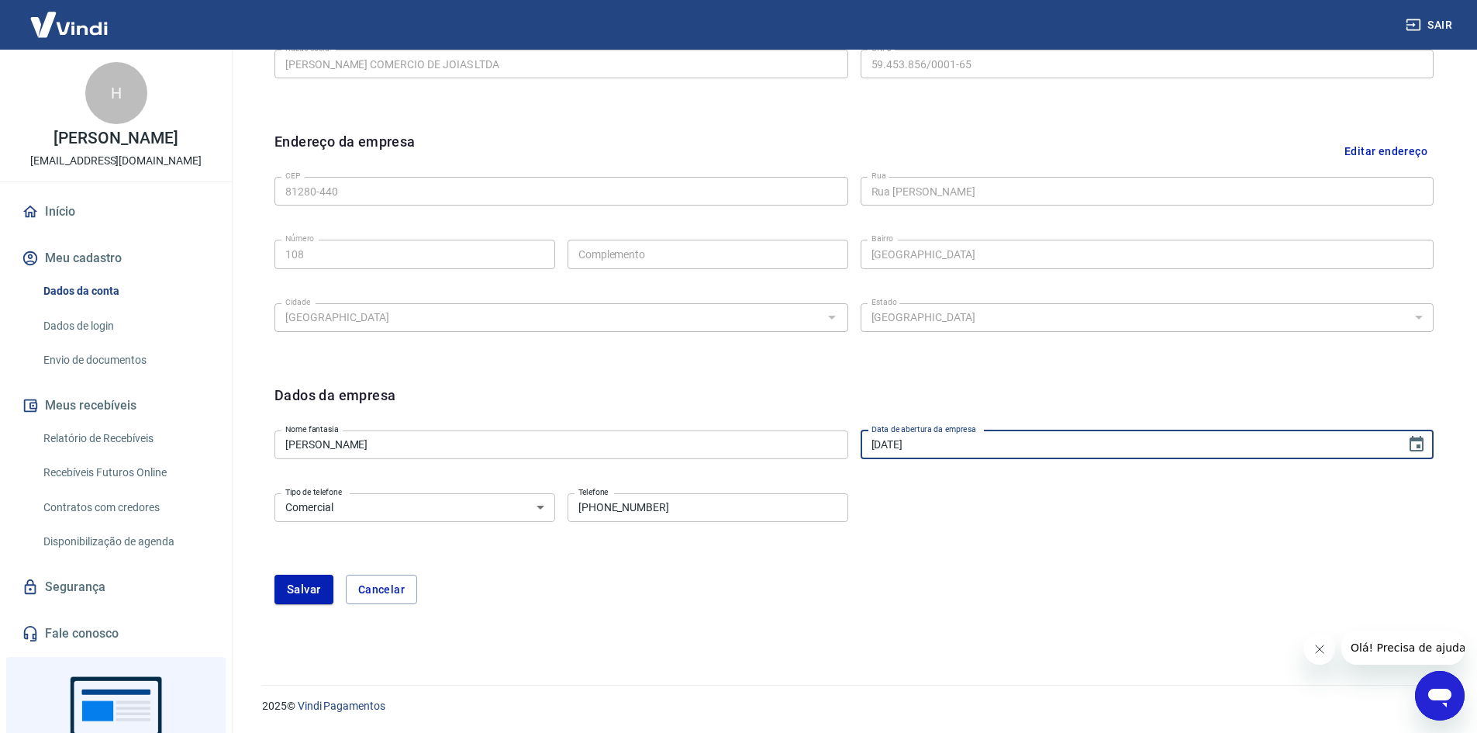
type input "13/02/2025"
click at [999, 520] on div "Tipo de telefone Residencial Comercial Tipo de telefone Telefone (41) 99880-069…" at bounding box center [853, 518] width 1159 height 63
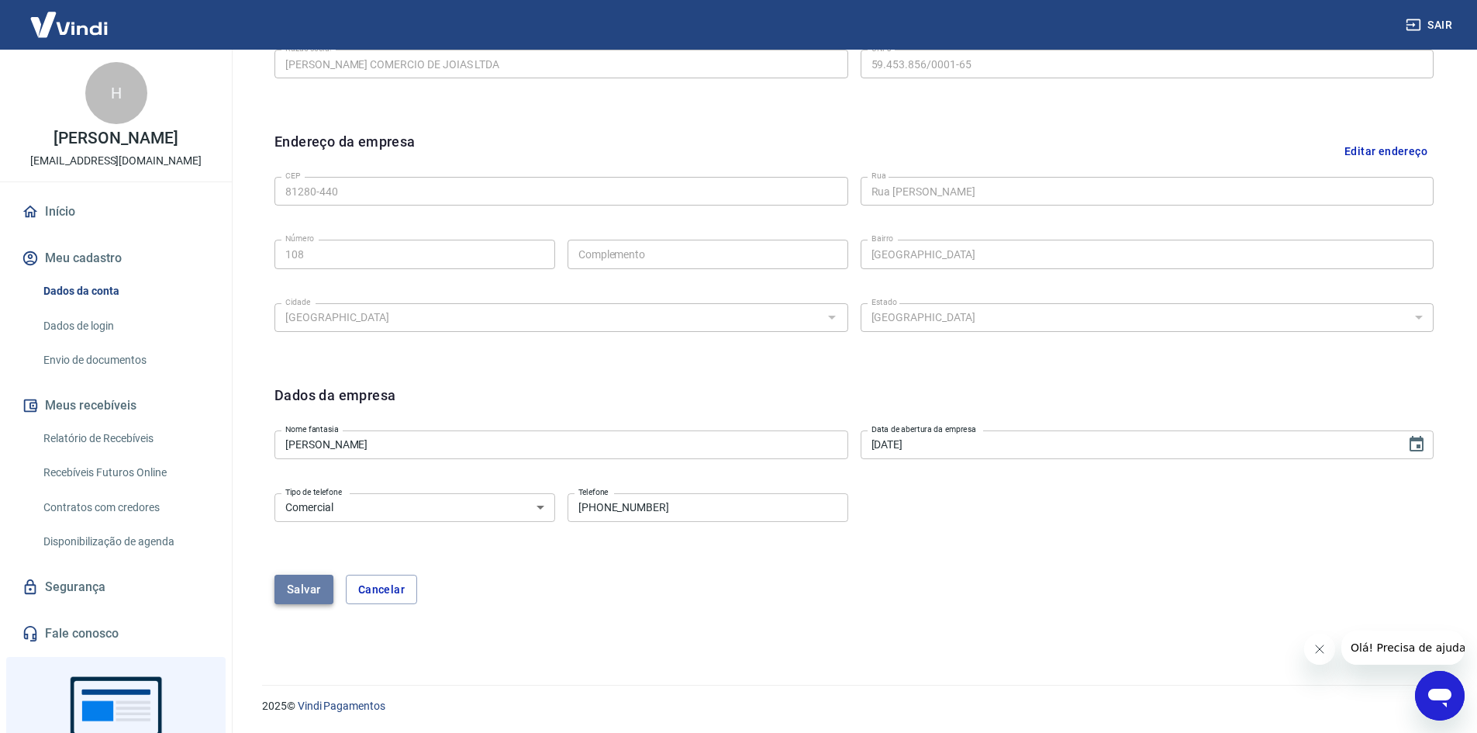
click at [313, 599] on button "Salvar" at bounding box center [303, 588] width 59 height 29
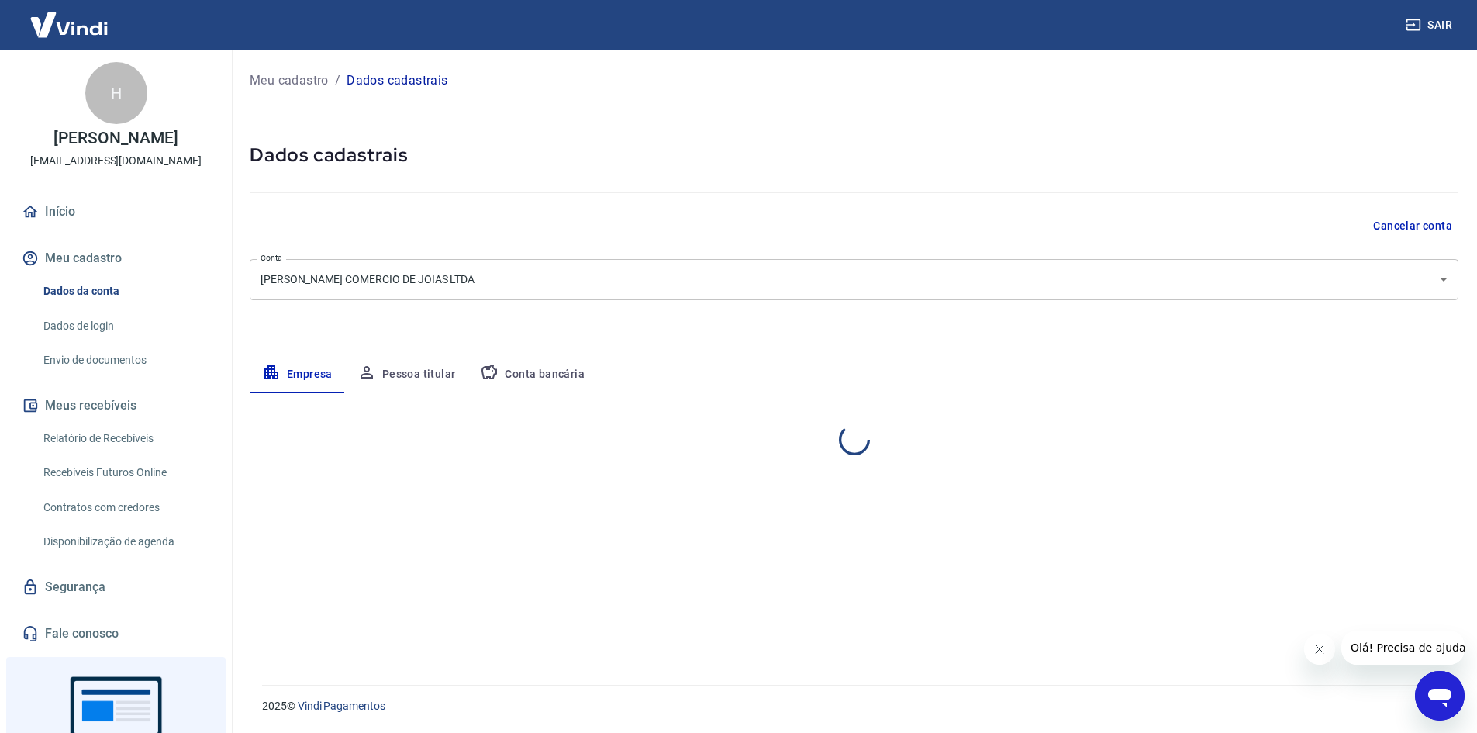
select select "PR"
select select "business"
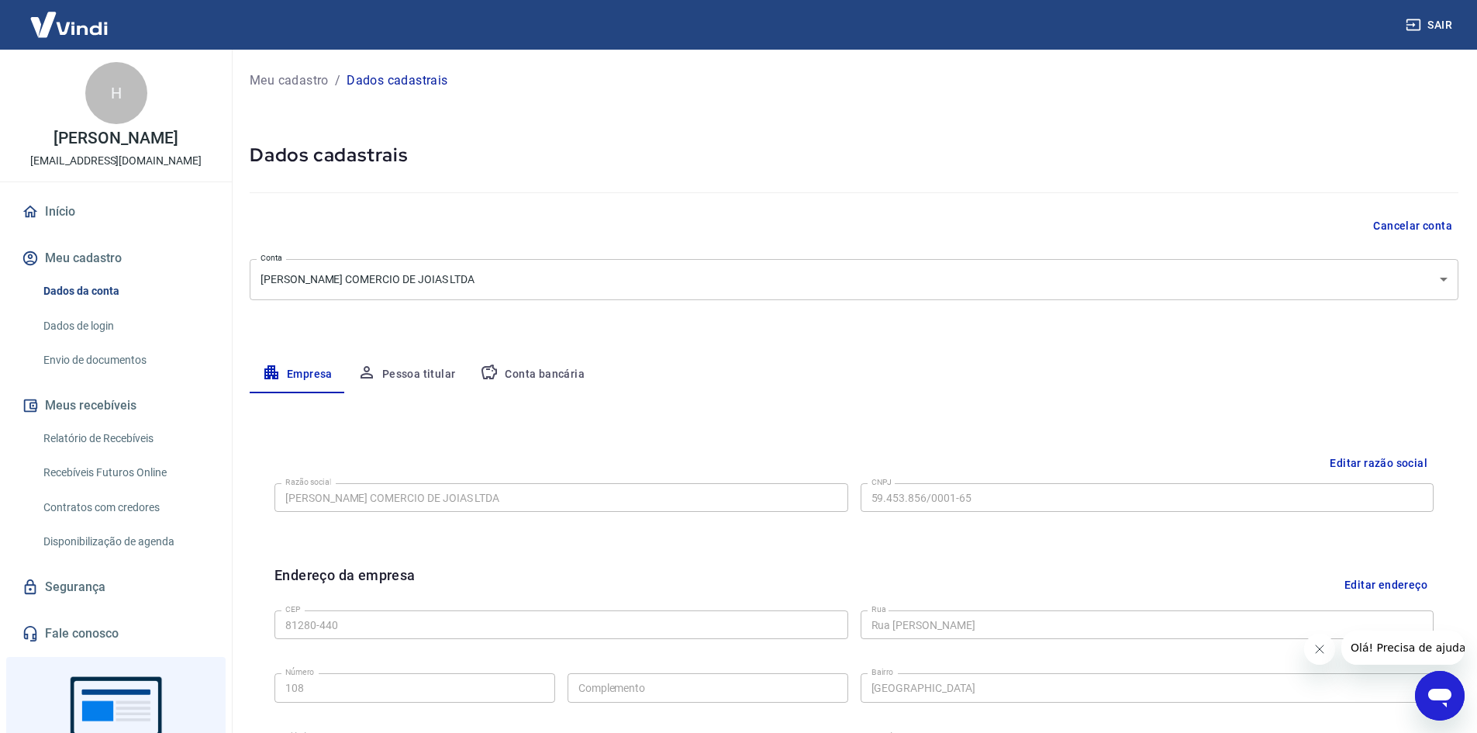
click at [396, 378] on button "Pessoa titular" at bounding box center [406, 374] width 123 height 37
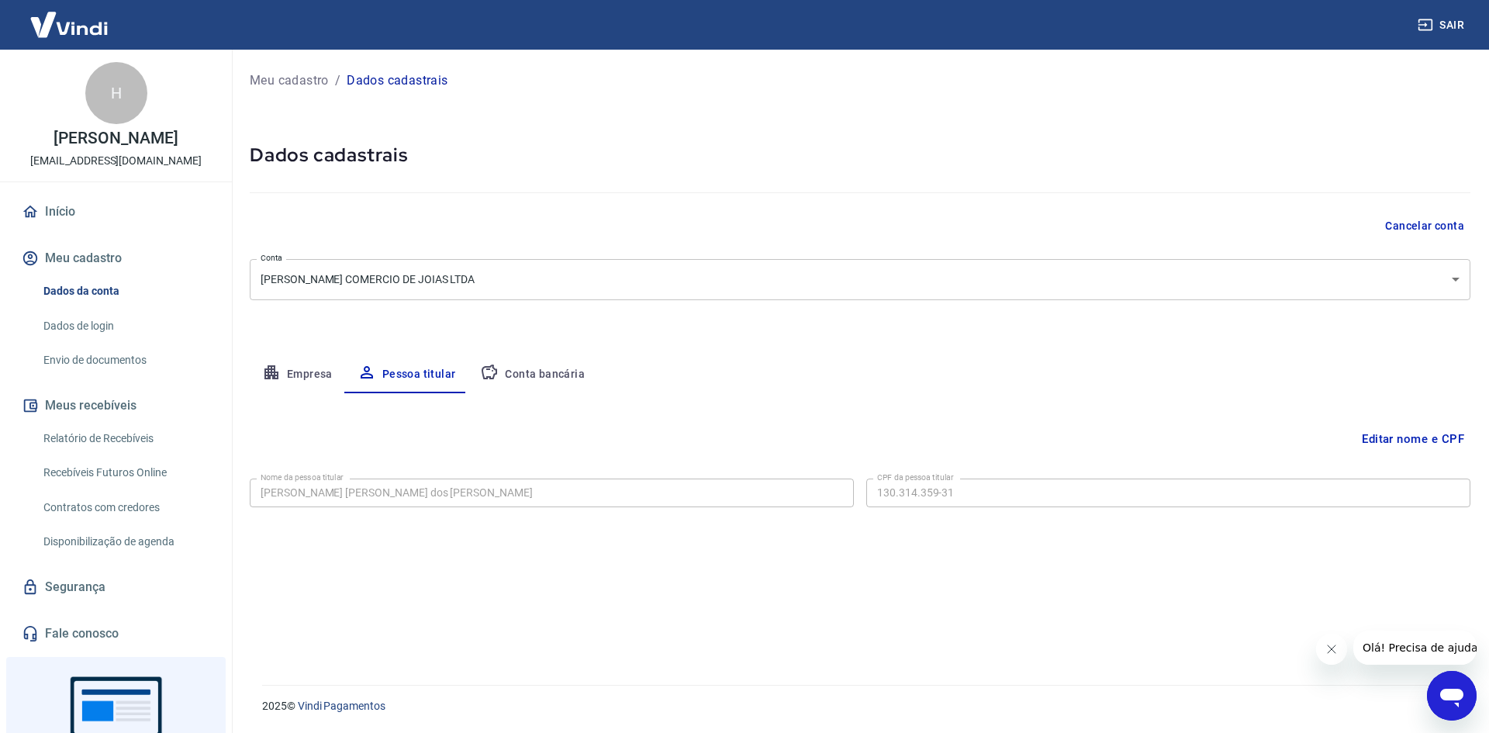
click at [521, 363] on button "Conta bancária" at bounding box center [532, 374] width 129 height 37
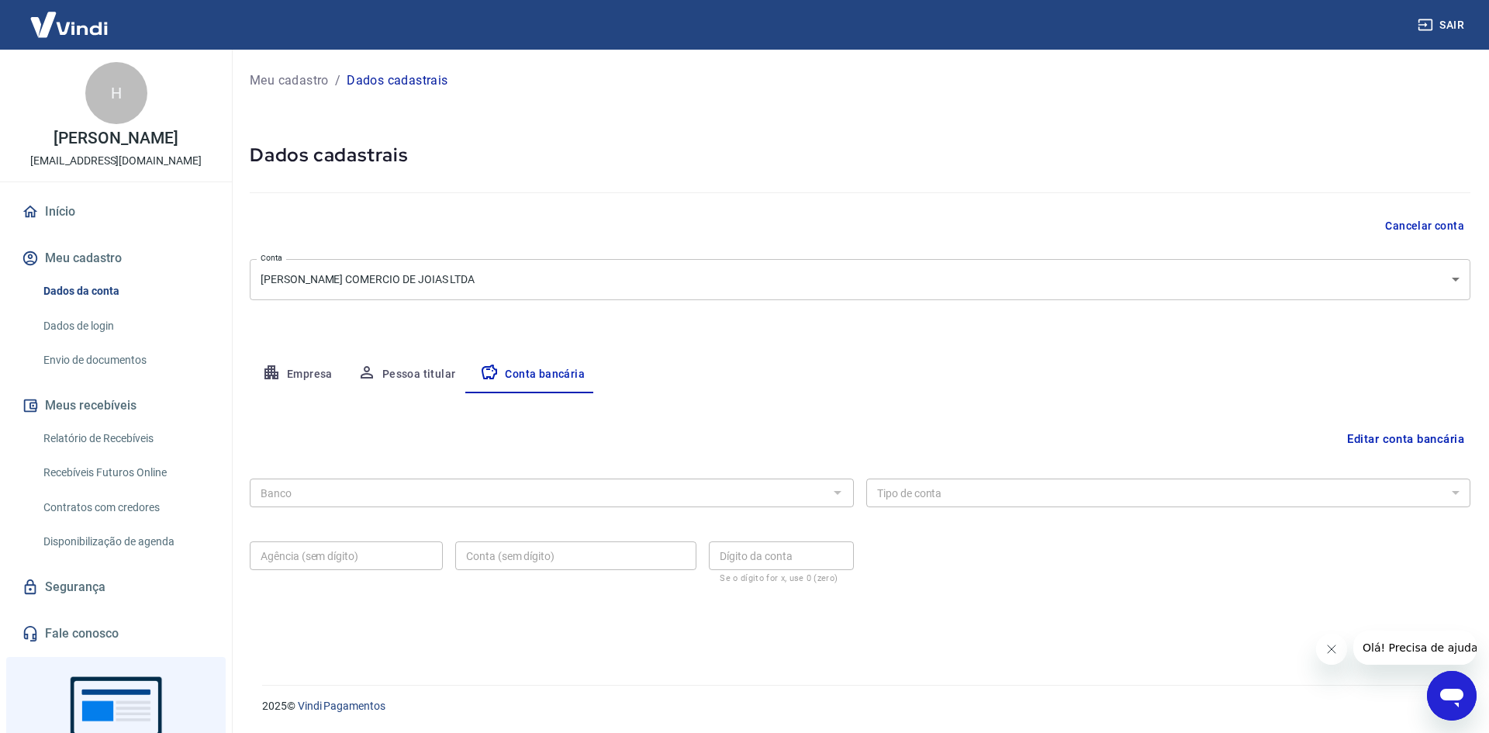
click at [1378, 437] on button "Editar conta bancária" at bounding box center [1404, 438] width 129 height 29
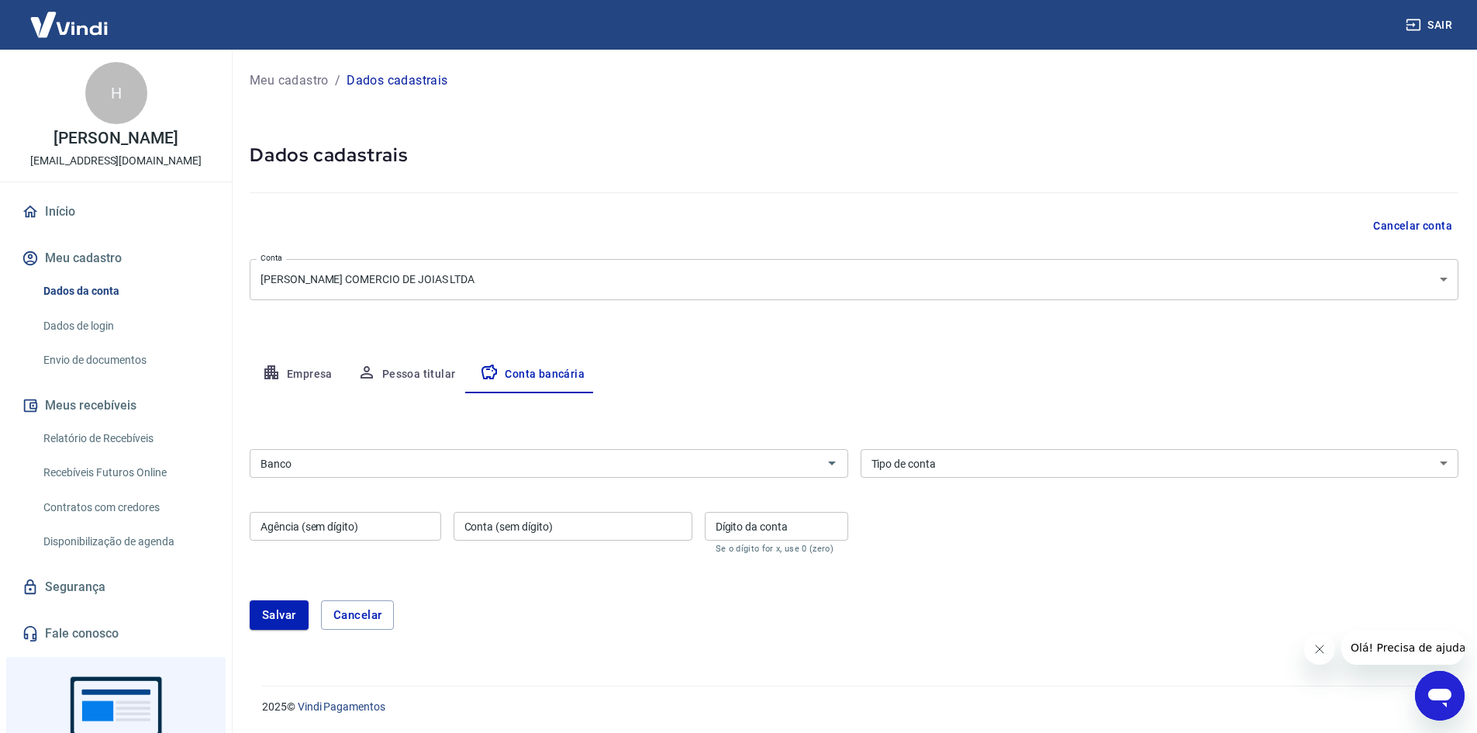
click at [668, 463] on input "Banco" at bounding box center [536, 463] width 564 height 19
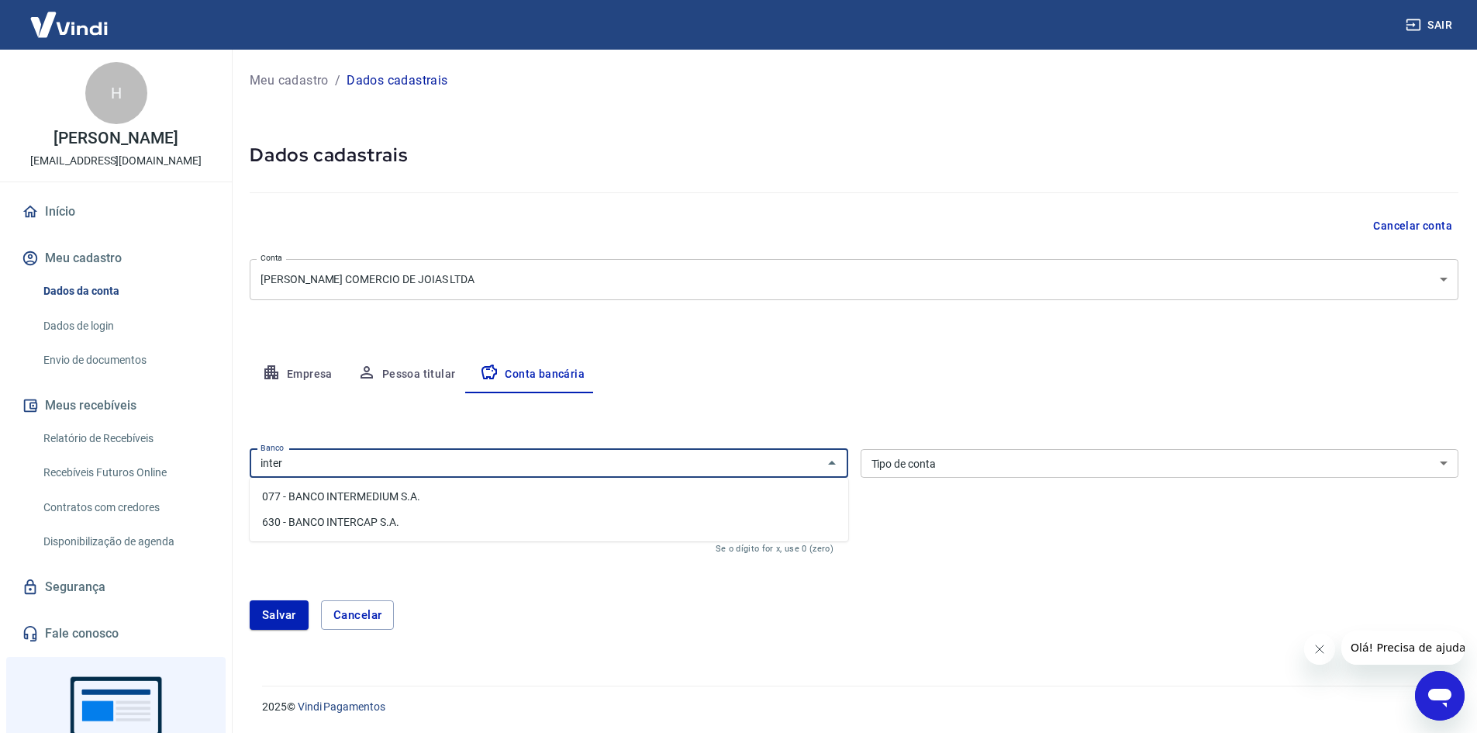
click at [428, 493] on li "077 - BANCO INTERMEDIUM S.A." at bounding box center [549, 497] width 599 height 26
type input "077 - BANCO INTERMEDIUM S.A."
click at [942, 468] on select "Conta Corrente Conta Poupança" at bounding box center [1160, 463] width 599 height 29
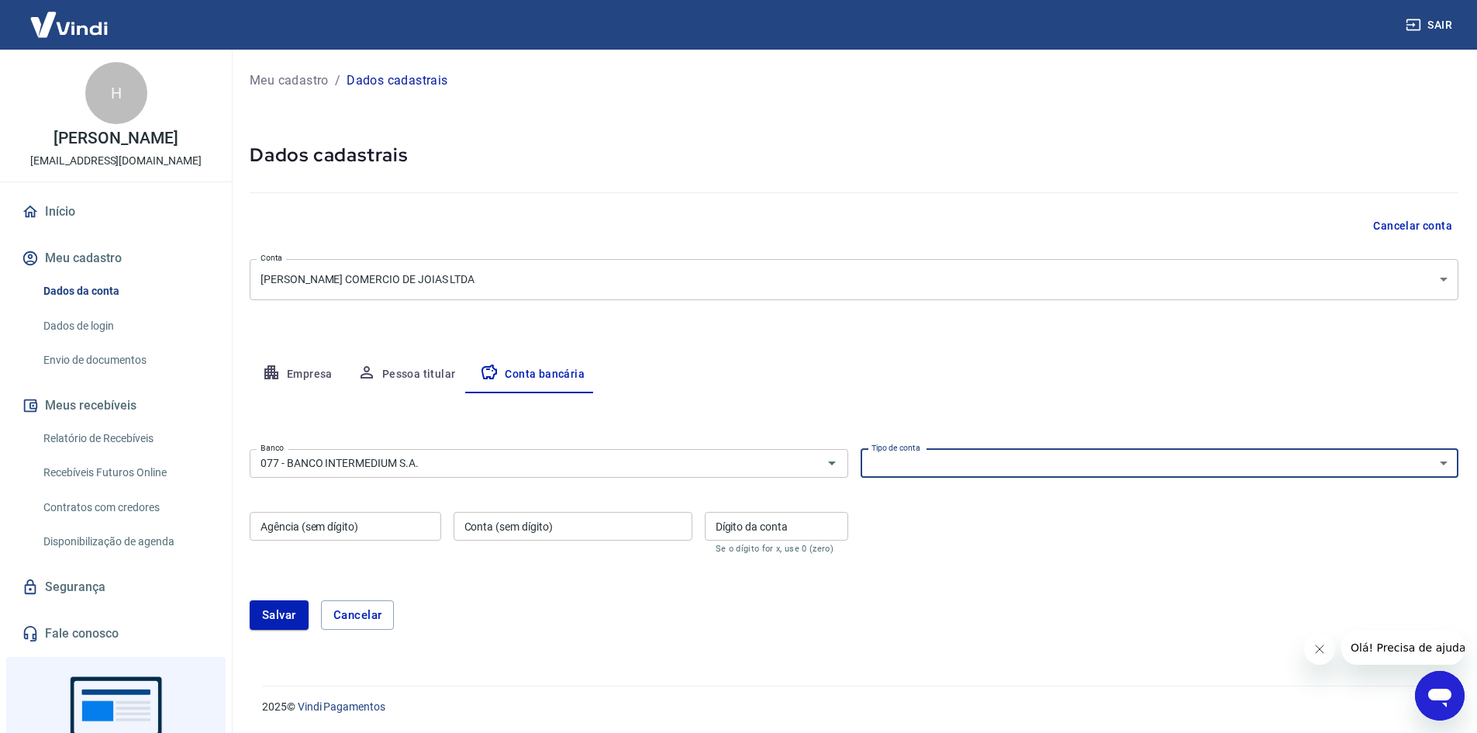
select select "1"
click at [861, 449] on select "Conta Corrente Conta Poupança" at bounding box center [1160, 463] width 599 height 29
click at [396, 520] on input "Agência (sem dígito)" at bounding box center [345, 526] width 191 height 29
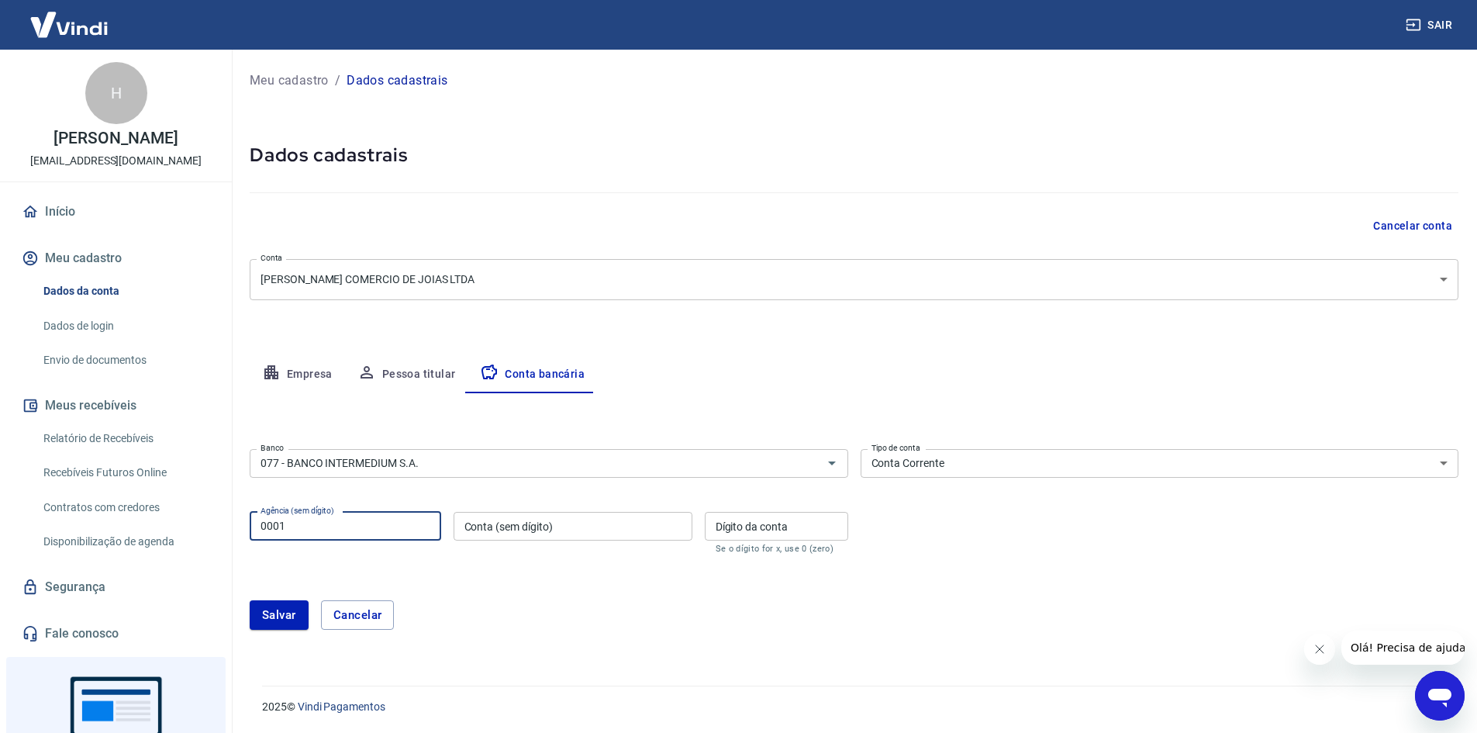
type input "0001"
click at [521, 521] on input "Conta (sem dígito)" at bounding box center [573, 526] width 239 height 29
click at [747, 525] on input "Dígito da conta" at bounding box center [776, 526] width 143 height 29
click at [594, 534] on input "423281011" at bounding box center [573, 526] width 239 height 29
type input "42328101"
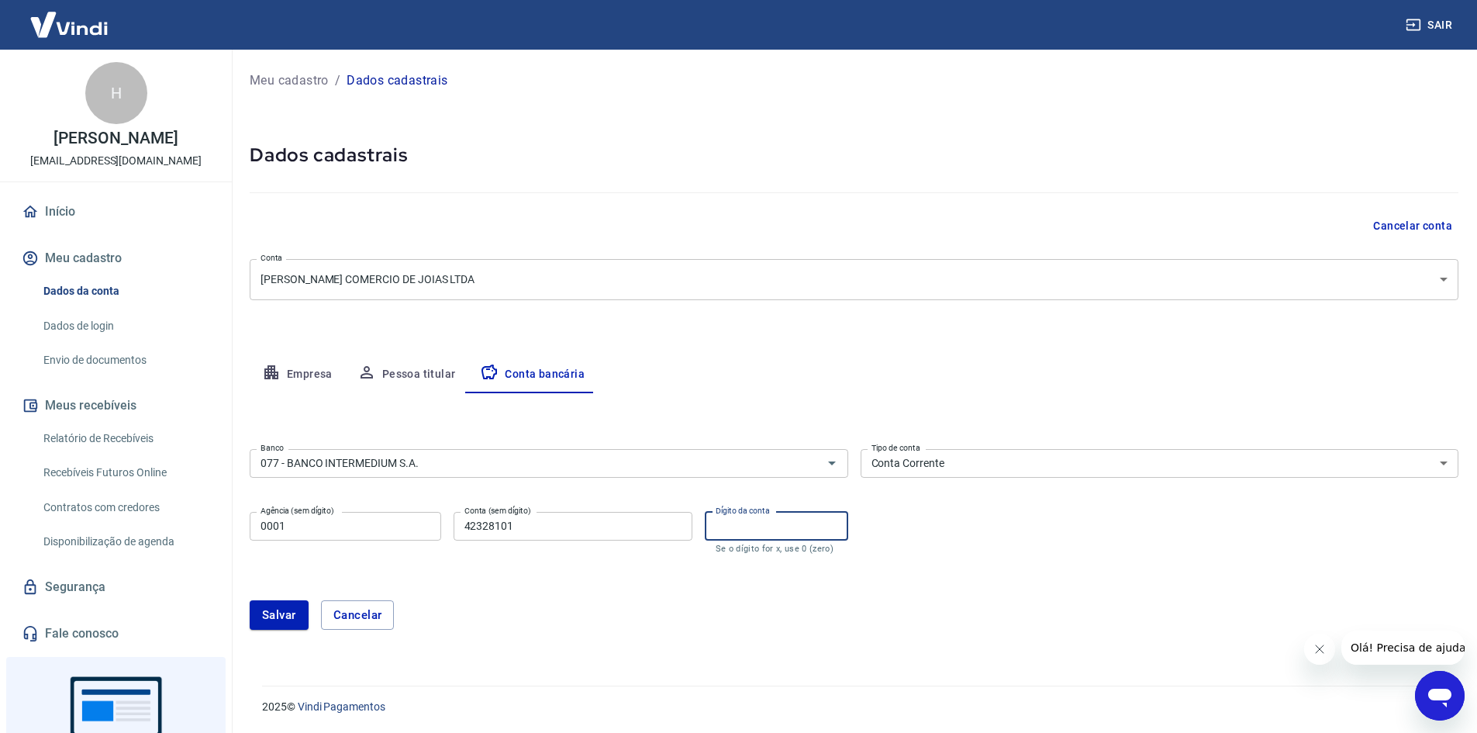
click at [754, 528] on input "Dígito da conta" at bounding box center [776, 526] width 143 height 29
type input "1"
click at [778, 592] on div "Salvar Cancelar" at bounding box center [854, 614] width 1209 height 67
click at [290, 609] on button "Salvar" at bounding box center [279, 614] width 59 height 29
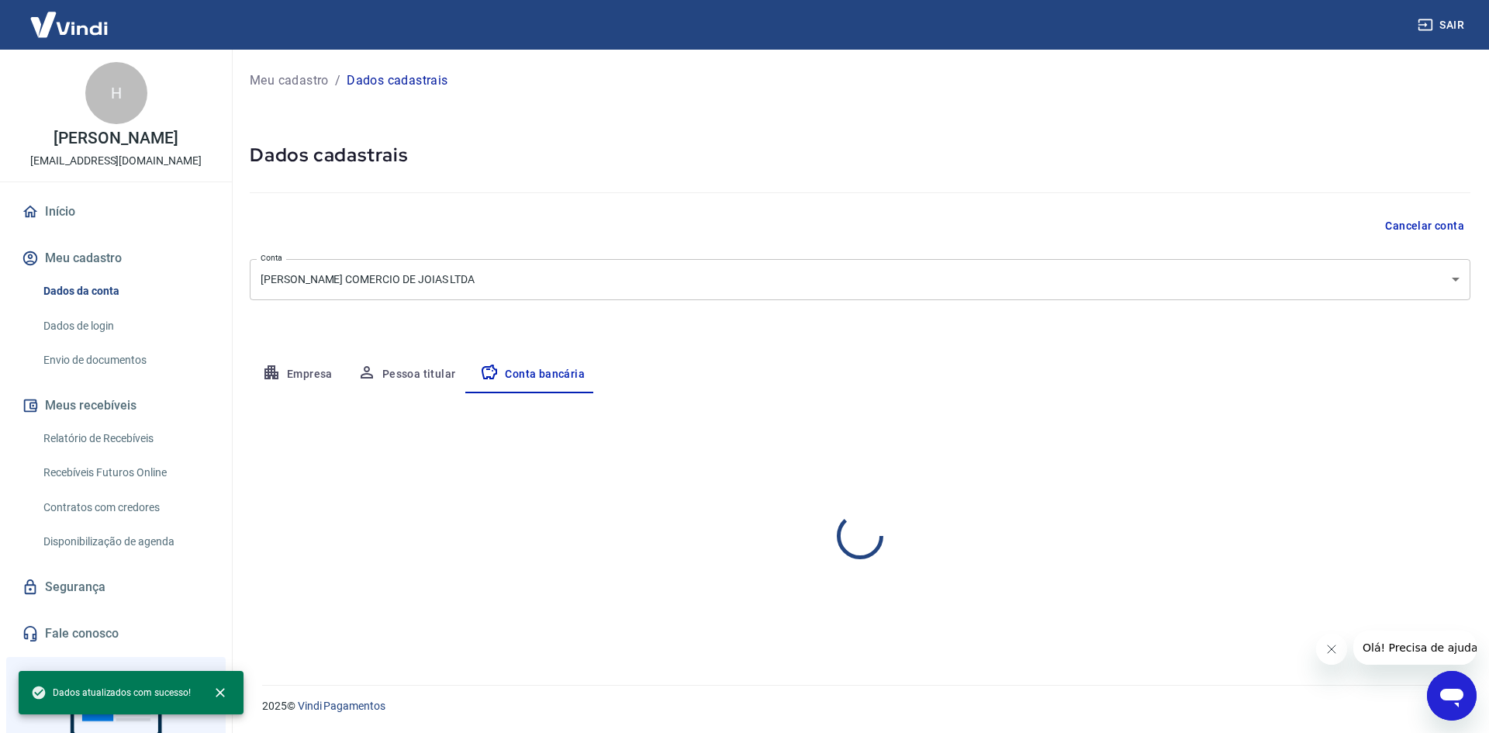
select select "1"
click at [222, 692] on icon "close" at bounding box center [220, 693] width 16 height 16
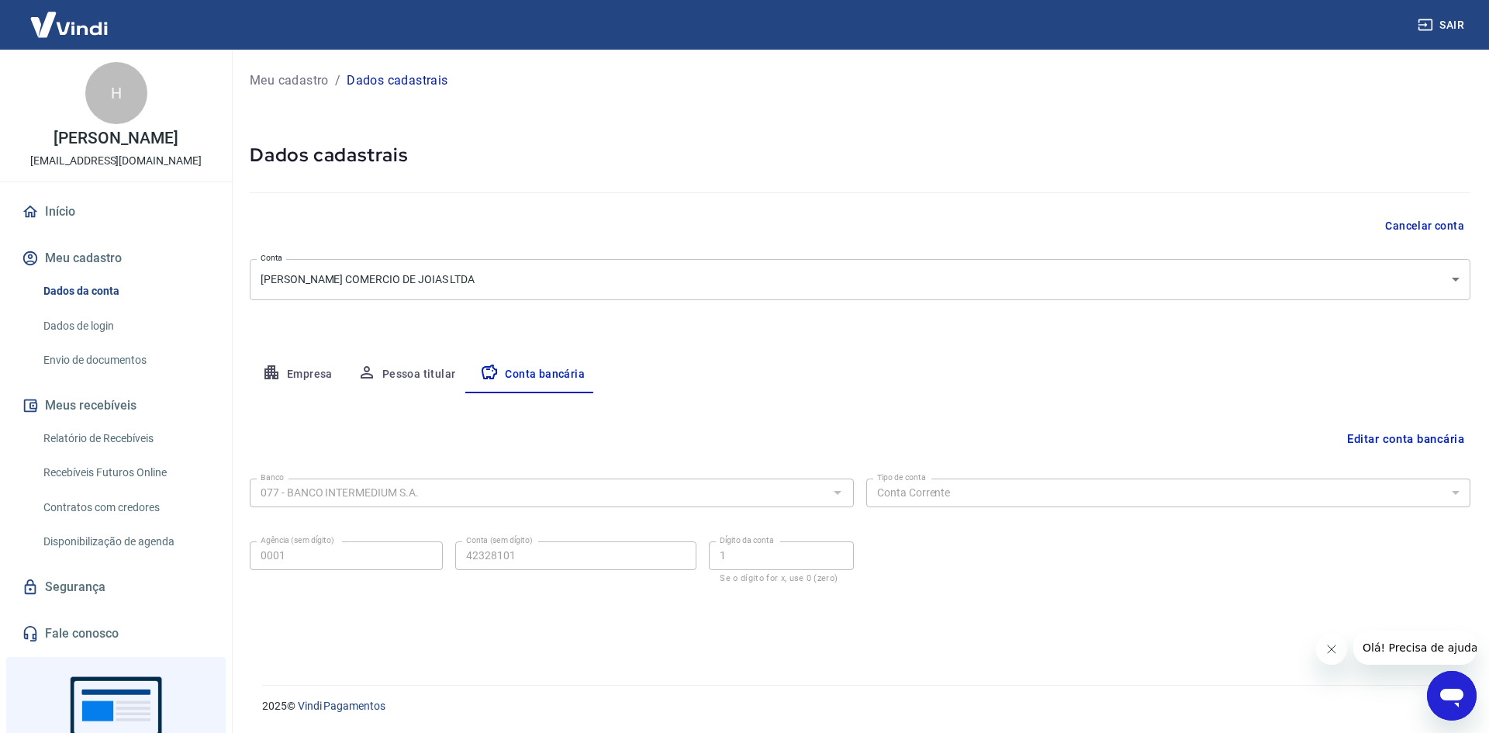
click at [75, 213] on link "Início" at bounding box center [116, 212] width 195 height 34
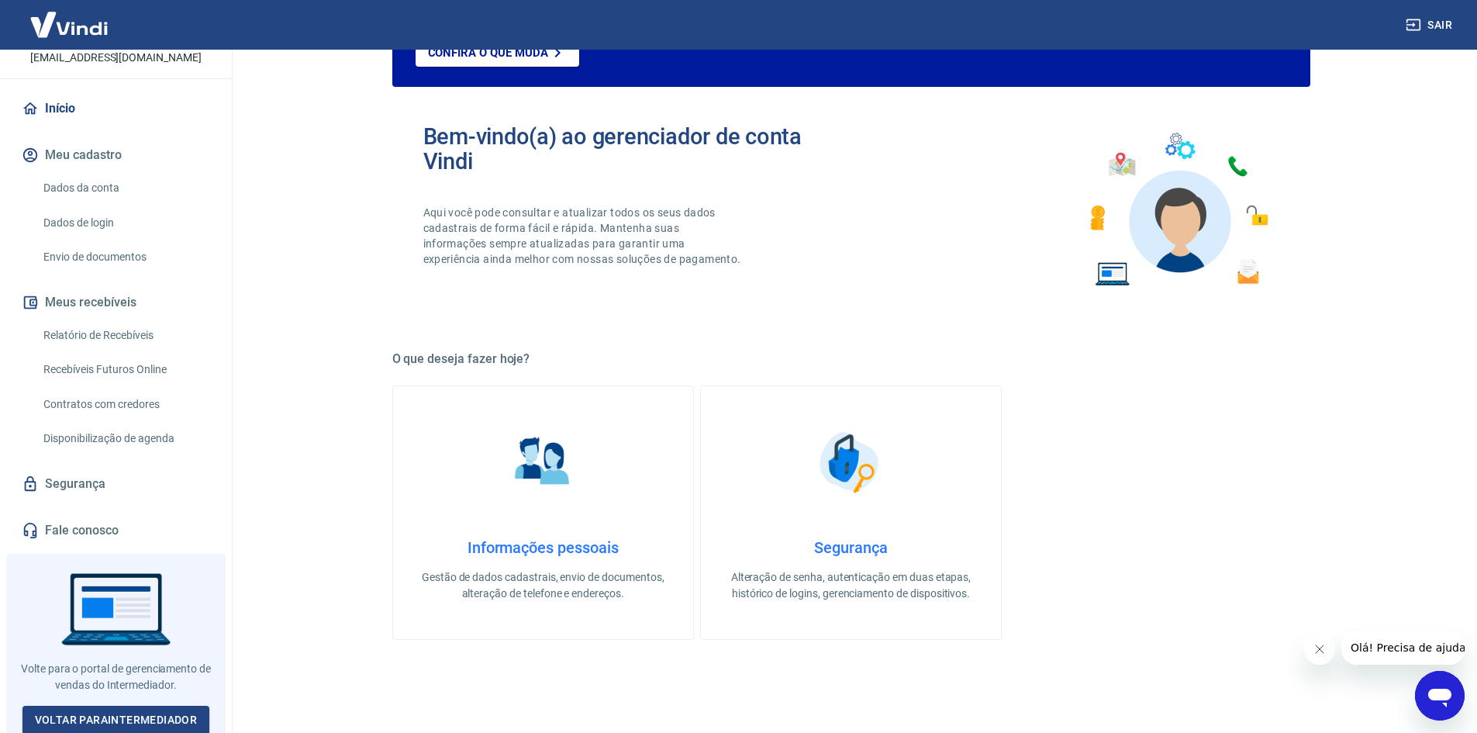
scroll to position [105, 0]
click at [112, 333] on link "Relatório de Recebíveis" at bounding box center [125, 333] width 176 height 32
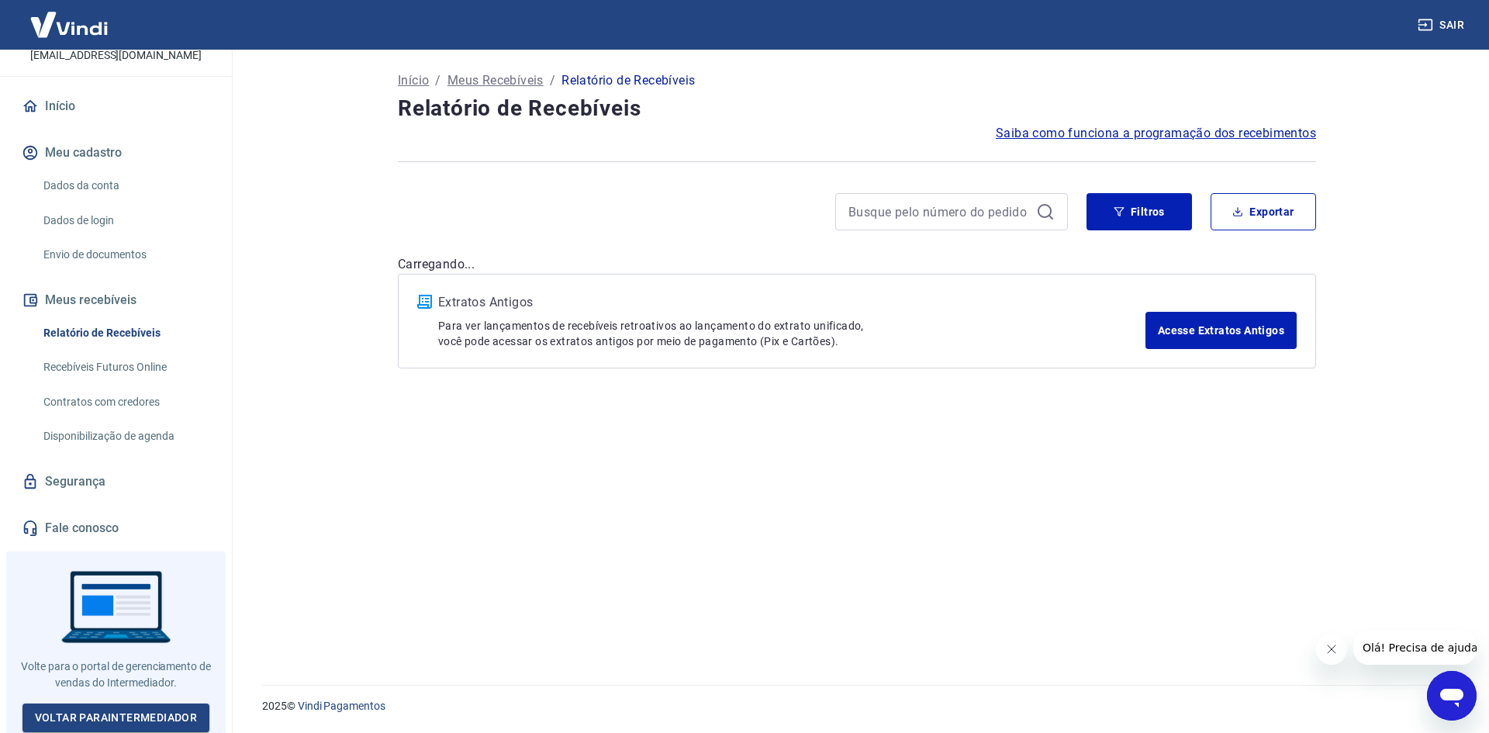
click at [136, 357] on link "Recebíveis Futuros Online" at bounding box center [125, 367] width 176 height 32
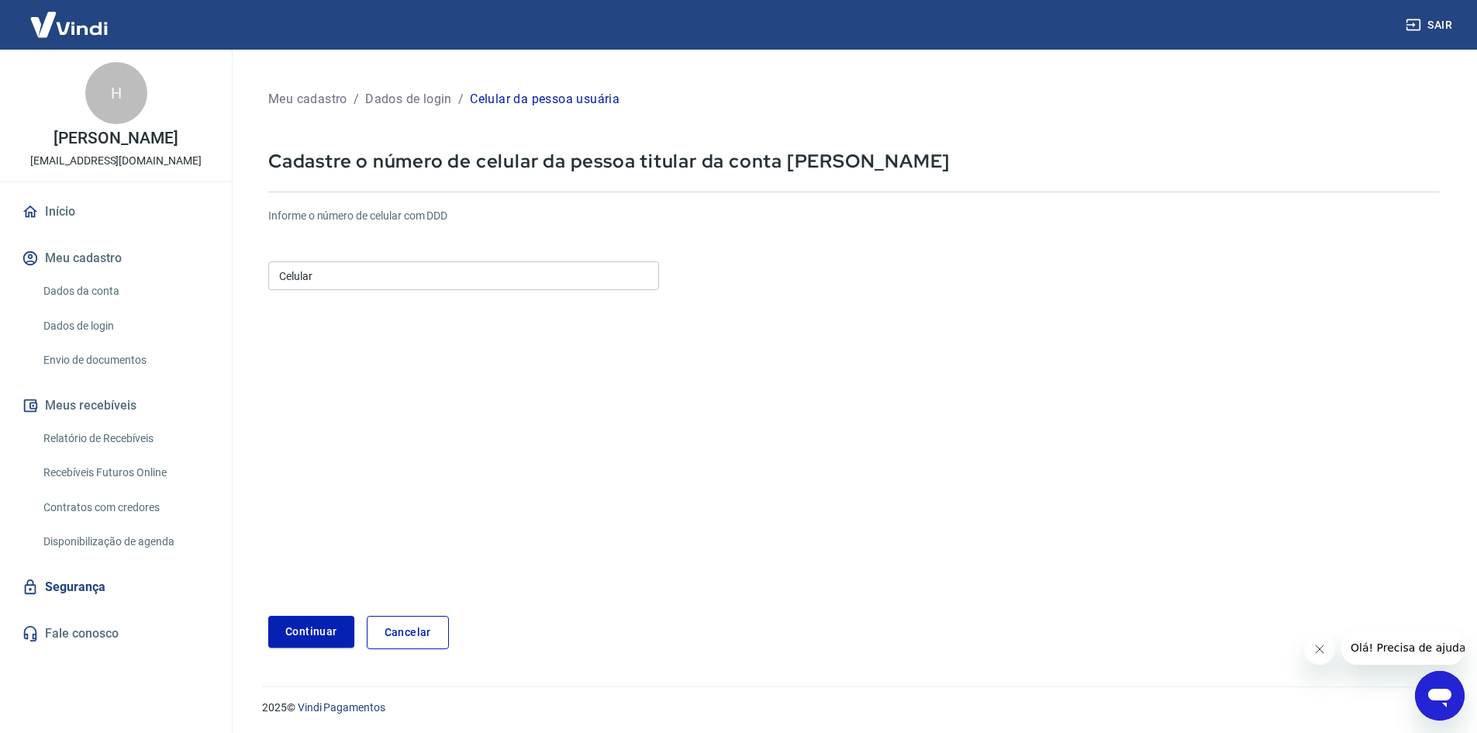
click at [380, 271] on input "Celular" at bounding box center [463, 275] width 391 height 29
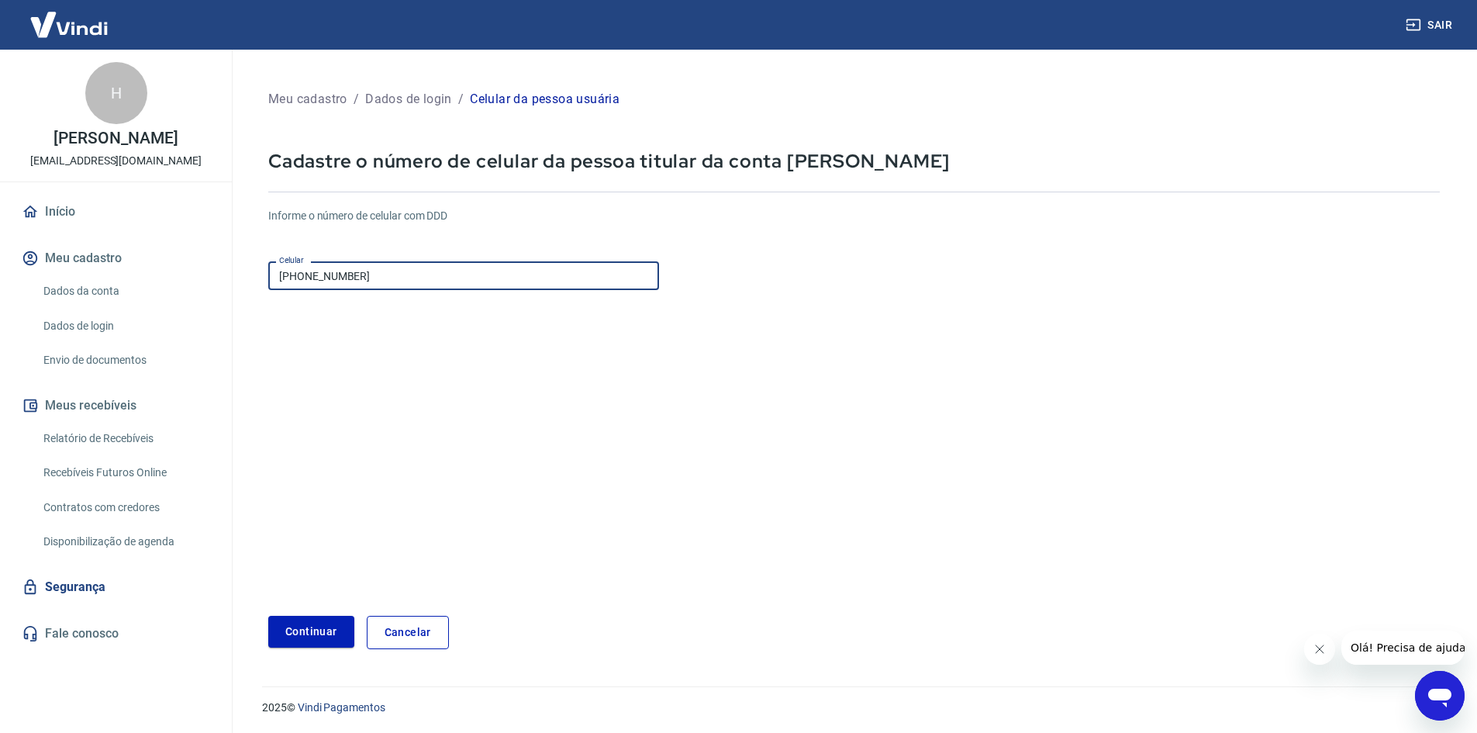
type input "[PHONE_NUMBER]"
click at [298, 615] on form "Informe o número de celular com DDD Celular [PHONE_NUMBER] Celular Continuar Ca…" at bounding box center [853, 422] width 1171 height 454
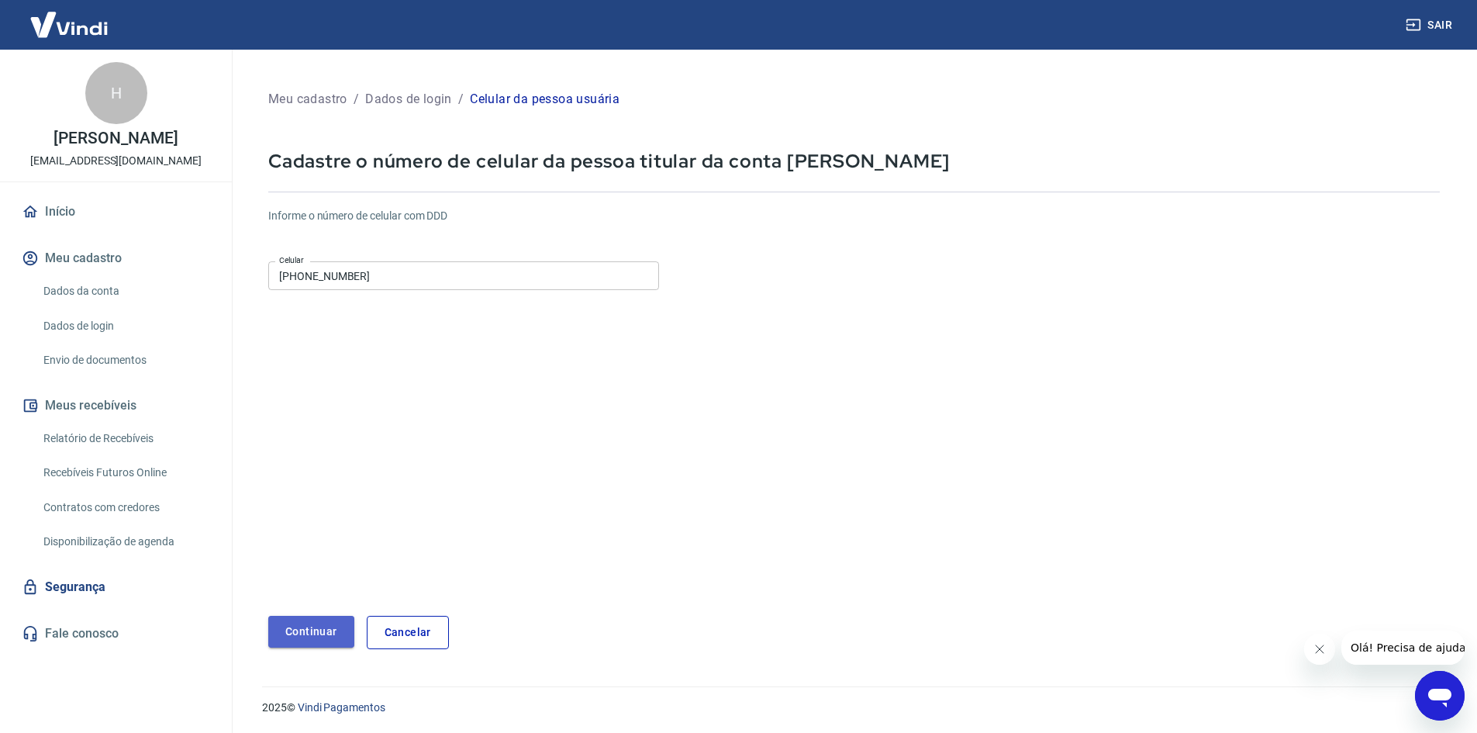
click at [308, 629] on button "Continuar" at bounding box center [311, 632] width 86 height 32
